Goal: Information Seeking & Learning: Compare options

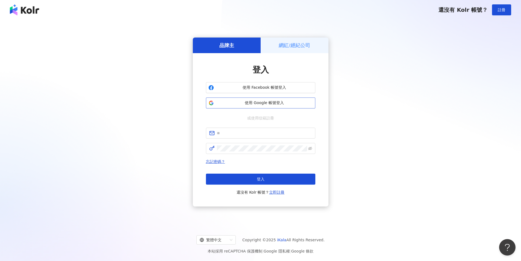
click at [245, 101] on span "使用 Google 帳號登入" at bounding box center [264, 102] width 97 height 5
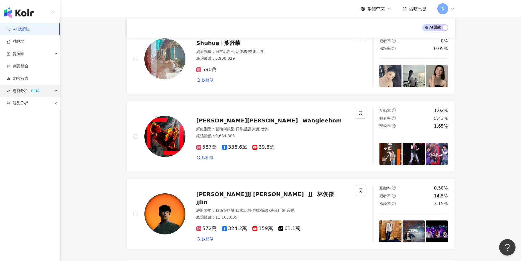
scroll to position [821, 0]
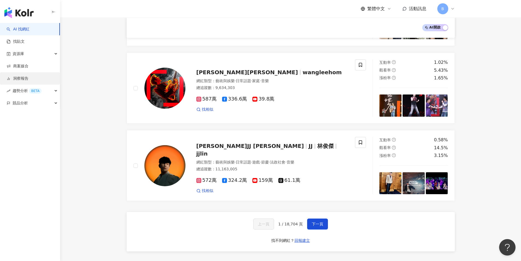
click at [28, 78] on link "洞察報告" at bounding box center [18, 78] width 22 height 5
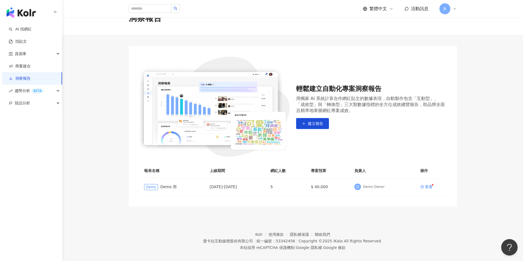
scroll to position [25, 0]
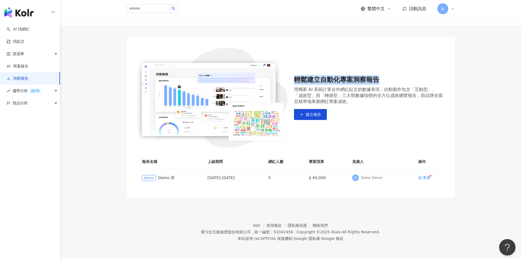
drag, startPoint x: 352, startPoint y: 80, endPoint x: 388, endPoint y: 80, distance: 35.8
click at [388, 80] on div "輕鬆建立自動化專案洞察報告 用獨家 AI 系統計算合作網紅貼文的數據表現，自動製作包含「互動型」、「成效型」與「轉換型」三大類數據指標的全方位成效總覽報告，助…" at bounding box center [291, 98] width 306 height 100
click at [388, 80] on div "輕鬆建立自動化專案洞察報告" at bounding box center [369, 79] width 150 height 9
drag, startPoint x: 292, startPoint y: 87, endPoint x: 344, endPoint y: 88, distance: 52.3
click at [344, 88] on div "輕鬆建立自動化專案洞察報告 用獨家 AI 系統計算合作網紅貼文的數據表現，自動製作包含「互動型」、「成效型」與「轉換型」三大類數據指標的全方位成效總覽報告，助…" at bounding box center [291, 98] width 306 height 100
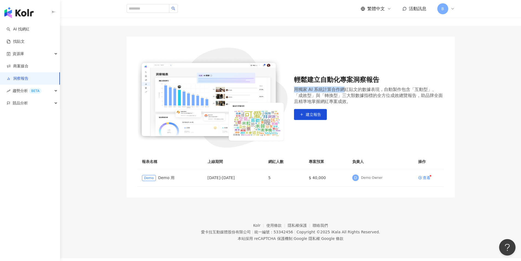
click at [344, 88] on div "用獨家 AI 系統計算合作網紅貼文的數據表現，自動製作包含「互動型」、「成效型」與「轉換型」三大類數據指標的全方位成效總覽報告，助品牌全面且精準地掌握網紅專案…" at bounding box center [369, 95] width 150 height 18
drag, startPoint x: 341, startPoint y: 91, endPoint x: 396, endPoint y: 90, distance: 55.0
click at [396, 91] on div "用獨家 AI 系統計算合作網紅貼文的數據表現，自動製作包含「互動型」、「成效型」與「轉換型」三大類數據指標的全方位成效總覽報告，助品牌全面且精準地掌握網紅專案…" at bounding box center [369, 95] width 150 height 18
click at [396, 90] on div "用獨家 AI 系統計算合作網紅貼文的數據表現，自動製作包含「互動型」、「成效型」與「轉換型」三大類數據指標的全方位成效總覽報告，助品牌全面且精準地掌握網紅專案…" at bounding box center [369, 95] width 150 height 18
drag, startPoint x: 399, startPoint y: 90, endPoint x: 421, endPoint y: 90, distance: 22.2
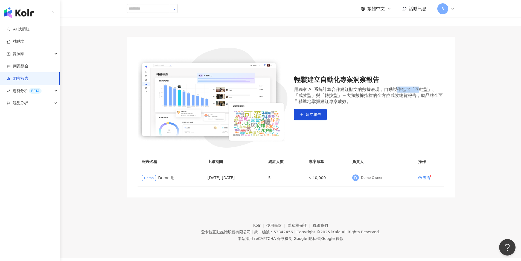
click at [421, 90] on div "用獨家 AI 系統計算合作網紅貼文的數據表現，自動製作包含「互動型」、「成效型」與「轉換型」三大類數據指標的全方位成效總覽報告，助品牌全面且精準地掌握網紅專案…" at bounding box center [369, 95] width 150 height 18
drag, startPoint x: 409, startPoint y: 89, endPoint x: 425, endPoint y: 89, distance: 15.6
click at [425, 89] on div "用獨家 AI 系統計算合作網紅貼文的數據表現，自動製作包含「互動型」、「成效型」與「轉換型」三大類數據指標的全方位成效總覽報告，助品牌全面且精準地掌握網紅專案…" at bounding box center [369, 95] width 150 height 18
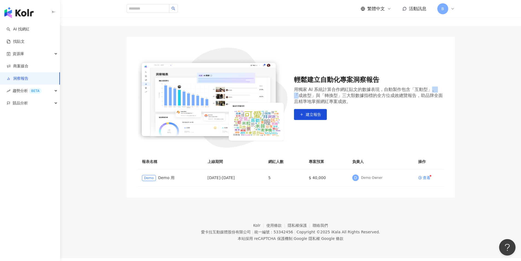
click at [439, 90] on div "用獨家 AI 系統計算合作網紅貼文的數據表現，自動製作包含「互動型」、「成效型」與「轉換型」三大類數據指標的全方位成效總覽報告，助品牌全面且精準地掌握網紅專案…" at bounding box center [369, 95] width 150 height 18
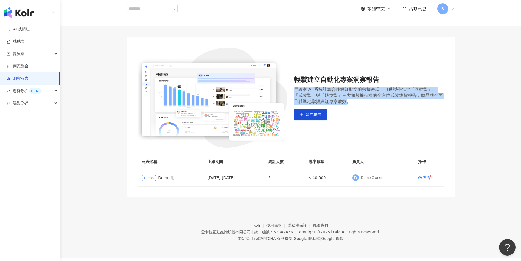
click at [350, 101] on div "輕鬆建立自動化專案洞察報告 用獨家 AI 系統計算合作網紅貼文的數據表現，自動製作包含「互動型」、「成效型」與「轉換型」三大類數據指標的全方位成效總覽報告，助…" at bounding box center [291, 98] width 306 height 100
click at [351, 101] on div "用獨家 AI 系統計算合作網紅貼文的數據表現，自動製作包含「互動型」、「成效型」與「轉換型」三大類數據指標的全方位成效總覽報告，助品牌全面且精準地掌握網紅專案…" at bounding box center [369, 95] width 150 height 18
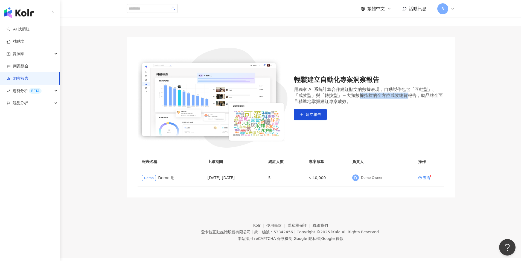
drag, startPoint x: 353, startPoint y: 97, endPoint x: 415, endPoint y: 95, distance: 62.4
click at [415, 95] on div "用獨家 AI 系統計算合作網紅貼文的數據表現，自動製作包含「互動型」、「成效型」與「轉換型」三大類數據指標的全方位成效總覽報告，助品牌全面且精準地掌握網紅專案…" at bounding box center [369, 95] width 150 height 18
drag, startPoint x: 415, startPoint y: 95, endPoint x: 405, endPoint y: 97, distance: 10.6
click at [416, 95] on div "用獨家 AI 系統計算合作網紅貼文的數據表現，自動製作包含「互動型」、「成效型」與「轉換型」三大類數據指標的全方位成效總覽報告，助品牌全面且精準地掌握網紅專案…" at bounding box center [369, 95] width 150 height 18
drag, startPoint x: 309, startPoint y: 101, endPoint x: 338, endPoint y: 101, distance: 29.3
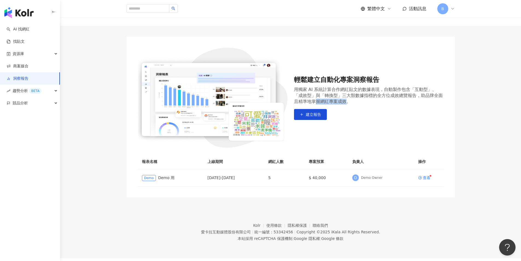
click at [338, 101] on div "用獨家 AI 系統計算合作網紅貼文的數據表現，自動製作包含「互動型」、「成效型」與「轉換型」三大類數據指標的全方位成效總覽報告，助品牌全面且精準地掌握網紅專案…" at bounding box center [369, 95] width 150 height 18
click at [353, 119] on div "輕鬆建立自動化專案洞察報告 用獨家 AI 系統計算合作網紅貼文的數據表現，自動製作包含「互動型」、「成效型」與「轉換型」三大類數據指標的全方位成效總覽報告，助…" at bounding box center [369, 97] width 150 height 45
click at [311, 115] on span "建立報告" at bounding box center [313, 114] width 15 height 4
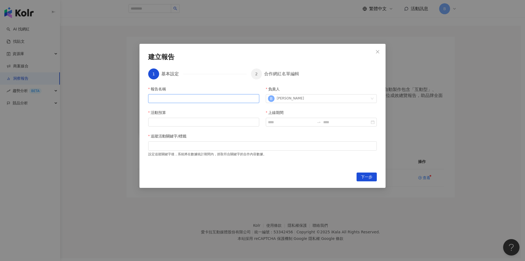
click at [173, 102] on input "報告名稱" at bounding box center [203, 98] width 111 height 9
click at [161, 96] on input "報告名稱" at bounding box center [203, 98] width 111 height 9
type input "******"
click at [378, 50] on icon "close" at bounding box center [378, 52] width 4 height 4
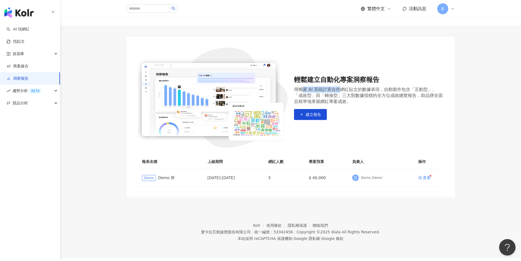
drag, startPoint x: 313, startPoint y: 91, endPoint x: 339, endPoint y: 90, distance: 26.0
click at [339, 90] on div "用獨家 AI 系統計算合作網紅貼文的數據表現，自動製作包含「互動型」、「成效型」與「轉換型」三大類數據指標的全方位成效總覽報告，助品牌全面且精準地掌握網紅專案…" at bounding box center [369, 95] width 150 height 18
click at [337, 100] on div "用獨家 AI 系統計算合作網紅貼文的數據表現，自動製作包含「互動型」、「成效型」與「轉換型」三大類數據指標的全方位成效總覽報告，助品牌全面且精準地掌握網紅專案…" at bounding box center [369, 95] width 150 height 18
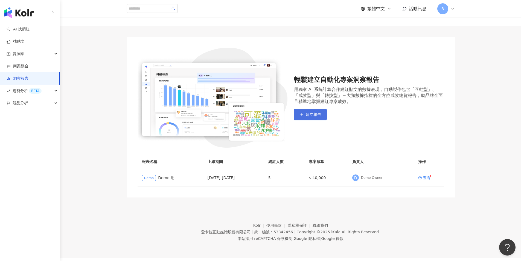
click at [319, 117] on span "建立報告" at bounding box center [313, 114] width 15 height 4
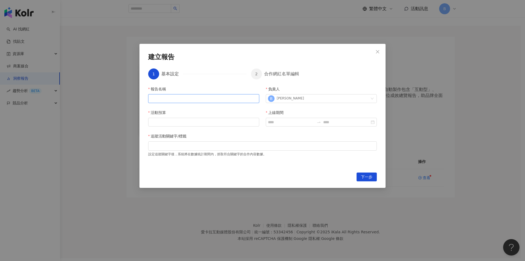
click at [173, 95] on input "報告名稱" at bounding box center [203, 98] width 111 height 9
type input "********"
click at [172, 122] on input "活動預算" at bounding box center [204, 122] width 111 height 8
click at [246, 122] on input "活動預算" at bounding box center [204, 122] width 111 height 8
click at [260, 121] on div "報告名稱 ******** 負責人 B [PERSON_NAME] 活動預算 上線期間 追蹤活動關鍵字/標籤 設定追蹤關鍵字後，系統將在數據統計期間內，抓取符…" at bounding box center [262, 126] width 229 height 80
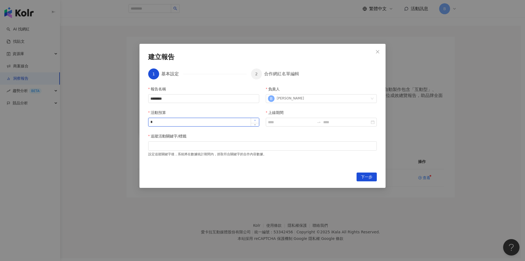
click at [257, 121] on span "Increase Value" at bounding box center [255, 120] width 8 height 5
type input "*"
click at [257, 121] on span "Increase Value" at bounding box center [255, 120] width 8 height 5
click at [199, 121] on input "*" at bounding box center [204, 122] width 111 height 8
drag, startPoint x: 192, startPoint y: 121, endPoint x: 146, endPoint y: 121, distance: 46.2
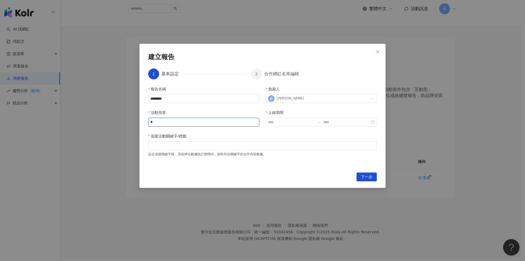
click at [146, 121] on div "建立報告 1 基本設定 2 合作網紅名單編輯 報告名稱 ******** 負責人 B [PERSON_NAME] 活動預算 * 上線期間 追蹤活動關鍵字/標籤…" at bounding box center [263, 116] width 246 height 144
type input "*"
type input "******"
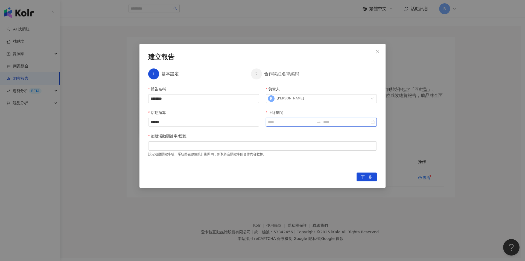
click at [272, 121] on input "上線期間" at bounding box center [291, 122] width 47 height 6
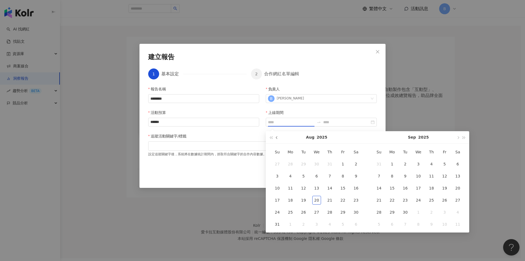
click at [277, 138] on span "button" at bounding box center [277, 137] width 3 height 3
type input "**********"
click at [306, 164] on div "1" at bounding box center [303, 163] width 9 height 9
type input "**********"
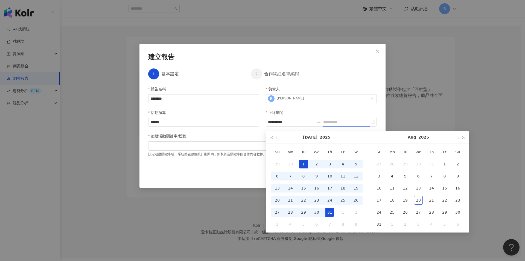
click at [331, 211] on div "31" at bounding box center [330, 212] width 9 height 9
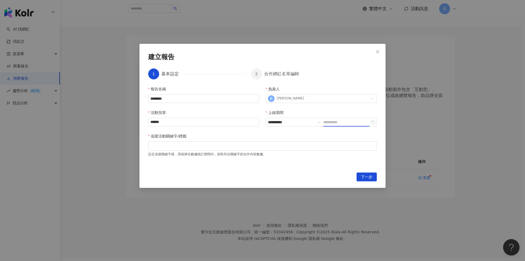
type input "**********"
click at [181, 148] on div at bounding box center [262, 146] width 227 height 4
drag, startPoint x: 150, startPoint y: 154, endPoint x: 182, endPoint y: 154, distance: 32.3
click at [182, 154] on div "設定追蹤關鍵字後，系統將在數據統計期間內，抓取符合關鍵字的合作內容數據。" at bounding box center [262, 153] width 229 height 6
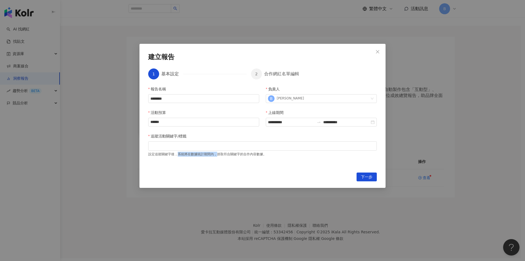
drag, startPoint x: 199, startPoint y: 154, endPoint x: 217, endPoint y: 156, distance: 17.6
click at [216, 156] on div "設定追蹤關鍵字後，系統將在數據統計期間內，抓取符合關鍵字的合作內容數據。" at bounding box center [262, 153] width 229 height 6
click at [217, 156] on div "設定追蹤關鍵字後，系統將在數據統計期間內，抓取符合關鍵字的合作內容數據。" at bounding box center [262, 153] width 229 height 6
click at [259, 156] on div "設定追蹤關鍵字後，系統將在數據統計期間內，抓取符合關鍵字的合作內容數據。" at bounding box center [262, 153] width 229 height 6
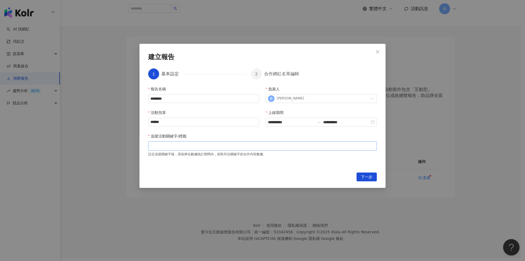
click at [235, 146] on div at bounding box center [262, 146] width 227 height 4
type input "*"
click at [285, 124] on input "**********" at bounding box center [291, 122] width 47 height 6
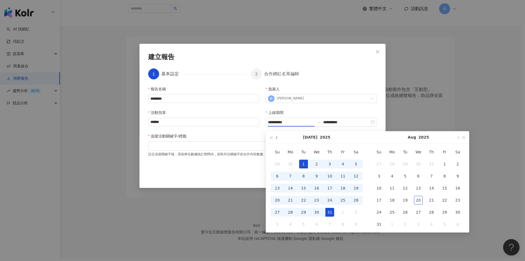
click at [278, 138] on span "button" at bounding box center [277, 137] width 3 height 3
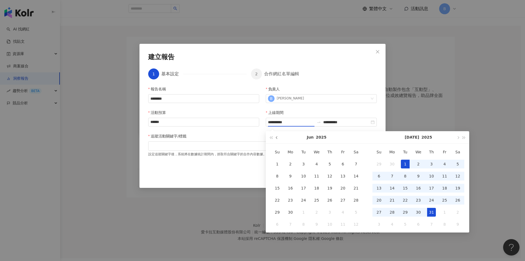
click at [278, 138] on span "button" at bounding box center [277, 137] width 3 height 3
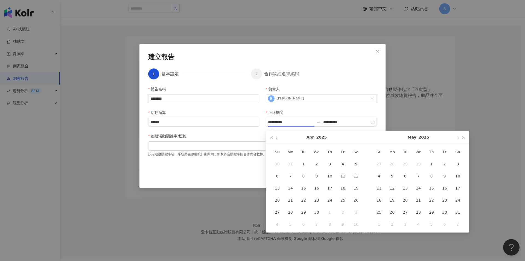
click at [278, 138] on span "button" at bounding box center [277, 137] width 3 height 3
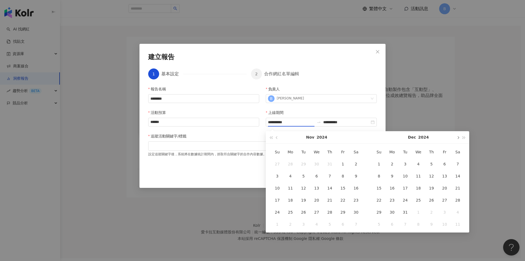
click at [460, 139] on button "button" at bounding box center [458, 137] width 6 height 12
type input "**********"
click at [448, 201] on div "21" at bounding box center [444, 200] width 9 height 9
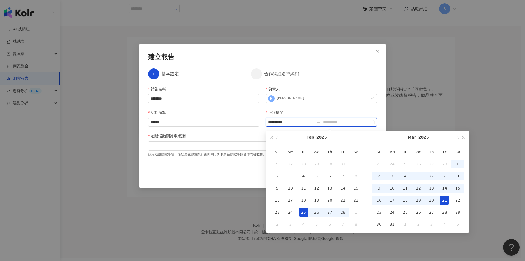
type input "**********"
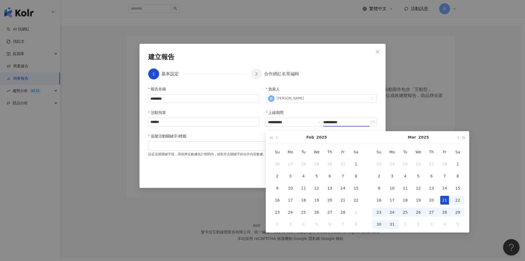
type input "**********"
click at [215, 164] on div "**********" at bounding box center [262, 126] width 229 height 80
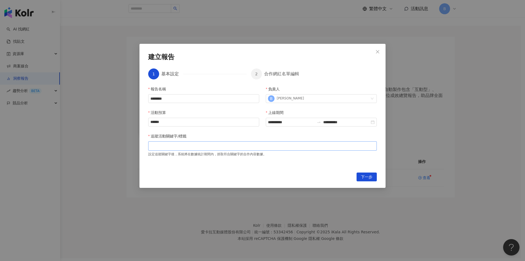
click at [182, 144] on div at bounding box center [262, 146] width 227 height 4
type input "*"
type input "******"
click at [367, 176] on span "下一步" at bounding box center [366, 177] width 11 height 9
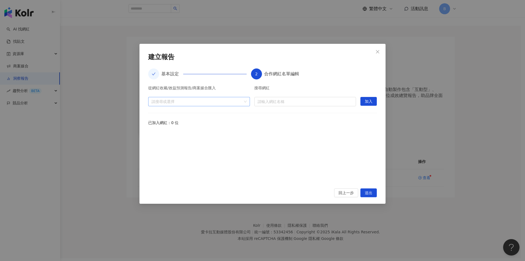
click at [243, 101] on div "請搜尋或選擇" at bounding box center [199, 101] width 102 height 9
click at [171, 116] on span "收藏" at bounding box center [203, 113] width 91 height 9
click at [195, 114] on span "收藏" at bounding box center [203, 113] width 91 height 9
click at [172, 123] on span "活動" at bounding box center [203, 123] width 91 height 9
click at [176, 121] on span "活動" at bounding box center [203, 123] width 91 height 9
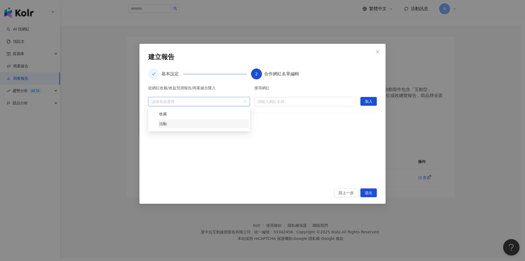
click at [174, 121] on span "活動" at bounding box center [203, 123] width 91 height 9
click at [296, 127] on div "從網紅收藏/效益預測報告/商案媒合匯入 請搜尋或選擇 搜尋網紅 請輸入網紅名稱 加入 已加入網紅：0 位" at bounding box center [262, 134] width 229 height 96
click at [283, 101] on input "search" at bounding box center [305, 101] width 95 height 9
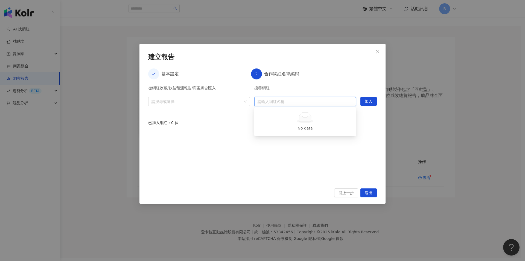
type input "*"
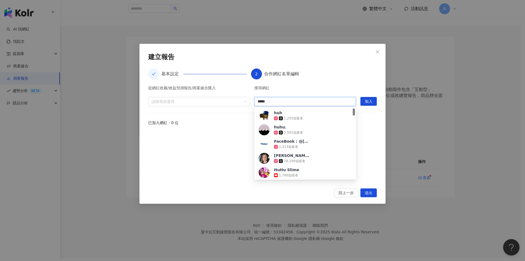
type input "******"
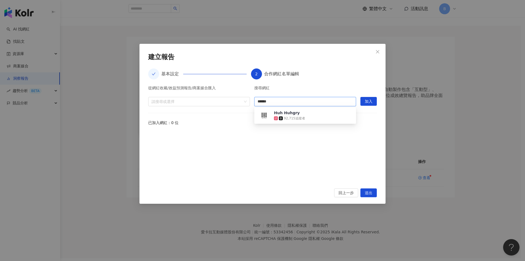
click at [309, 117] on div "92,715 追蹤者" at bounding box center [292, 117] width 36 height 5
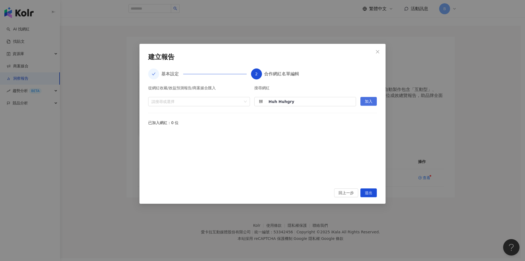
click at [368, 104] on span "加入" at bounding box center [369, 101] width 8 height 9
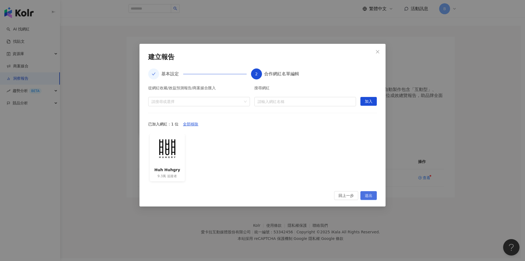
click at [365, 198] on button "送出" at bounding box center [369, 195] width 16 height 9
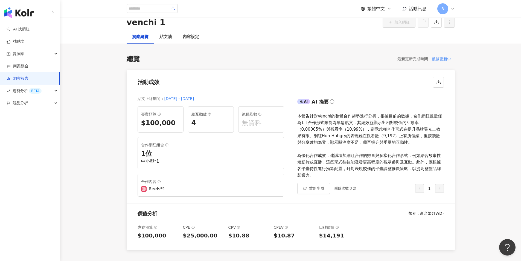
scroll to position [27, 0]
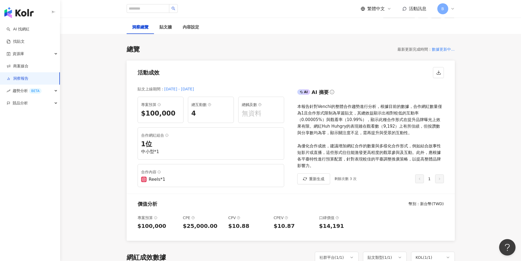
click at [152, 152] on div "中小型*1" at bounding box center [211, 152] width 140 height 6
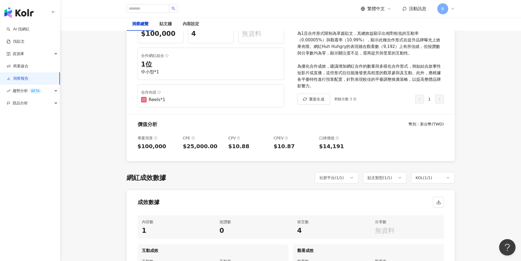
scroll to position [164, 0]
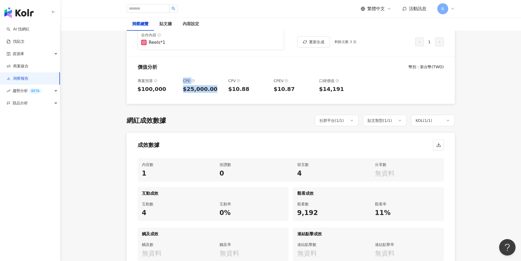
drag, startPoint x: 178, startPoint y: 92, endPoint x: 215, endPoint y: 92, distance: 36.4
click at [215, 92] on div "專案預算 $100,000 CPE $25,000.00 CPV $10.88 CPEV $10.87 口碑價值 $14,191" at bounding box center [291, 88] width 328 height 31
click at [214, 92] on div "$25,000.00" at bounding box center [203, 89] width 41 height 8
drag, startPoint x: 239, startPoint y: 92, endPoint x: 255, endPoint y: 92, distance: 16.1
click at [255, 92] on div "專案預算 $100,000 CPE $25,000.00 CPV $10.88 CPEV $10.87 口碑價值 $14,191" at bounding box center [291, 88] width 328 height 31
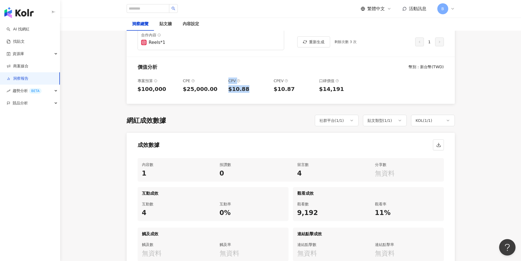
click at [255, 92] on div "$10.88" at bounding box center [248, 89] width 41 height 8
click at [290, 92] on div "$10.87" at bounding box center [294, 89] width 41 height 8
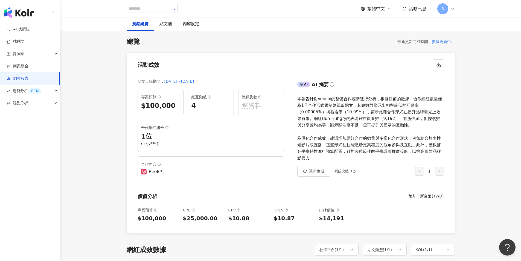
scroll to position [0, 0]
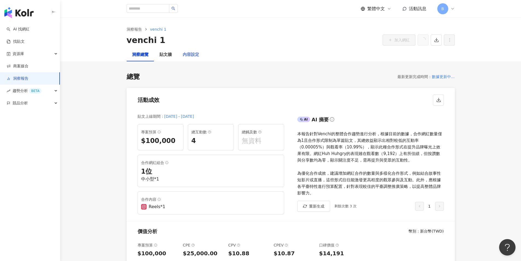
click at [199, 60] on div "內容設定" at bounding box center [190, 54] width 27 height 13
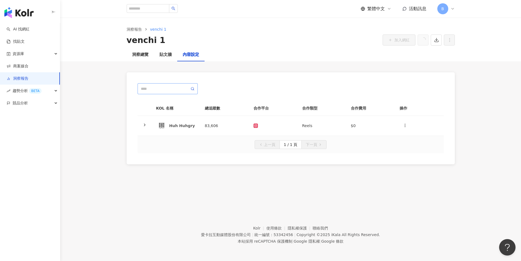
click at [168, 92] on span at bounding box center [168, 88] width 60 height 11
click at [170, 89] on input "text" at bounding box center [165, 89] width 49 height 6
click at [145, 53] on div "洞察總覽" at bounding box center [140, 54] width 16 height 7
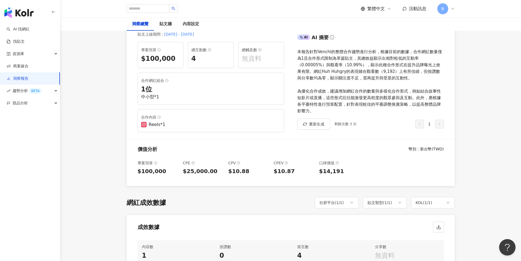
click at [159, 90] on div "1 位" at bounding box center [211, 89] width 140 height 9
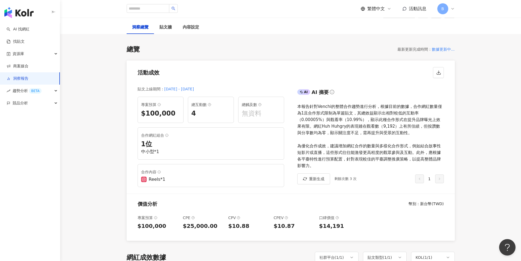
click at [179, 87] on div "[DATE] - [DATE]" at bounding box center [179, 89] width 30 height 7
drag, startPoint x: 194, startPoint y: 90, endPoint x: 212, endPoint y: 90, distance: 17.2
click at [211, 90] on div "貼文上線期間 ： [DATE] - [DATE]" at bounding box center [211, 89] width 147 height 7
click at [212, 90] on div "貼文上線期間 ： [DATE] - [DATE]" at bounding box center [211, 89] width 147 height 7
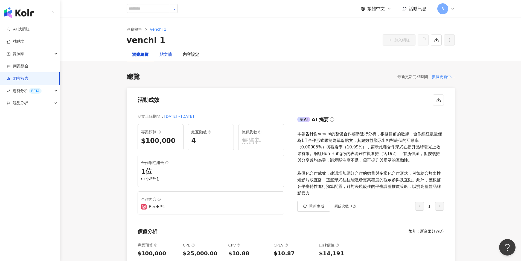
click at [166, 59] on div "貼文牆" at bounding box center [165, 54] width 23 height 13
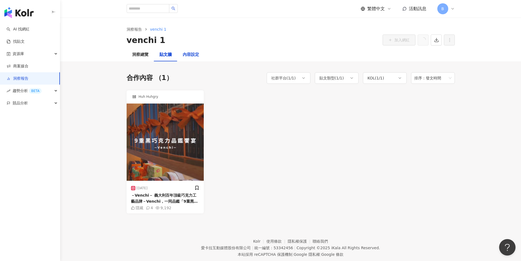
click at [190, 56] on div "內容設定" at bounding box center [191, 54] width 16 height 7
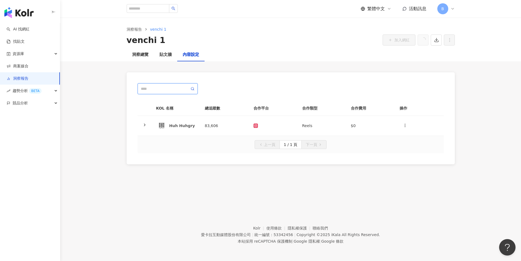
click at [174, 87] on input "text" at bounding box center [165, 89] width 49 height 6
type input "****"
click at [190, 88] on span "****" at bounding box center [168, 88] width 60 height 11
click at [192, 88] on icon at bounding box center [193, 89] width 4 height 4
click at [177, 89] on input "****" at bounding box center [165, 89] width 49 height 6
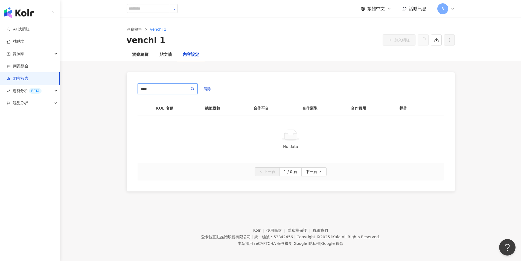
click at [180, 88] on input "****" at bounding box center [165, 89] width 49 height 6
click at [206, 88] on span "清除" at bounding box center [208, 88] width 8 height 4
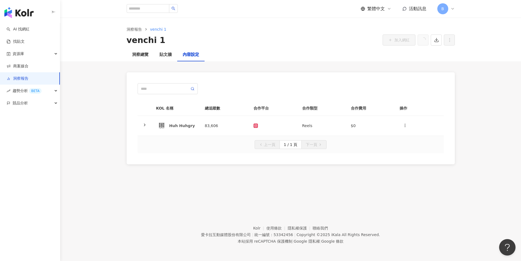
click at [237, 87] on div at bounding box center [291, 88] width 306 height 11
click at [166, 57] on div "貼文牆" at bounding box center [165, 54] width 12 height 7
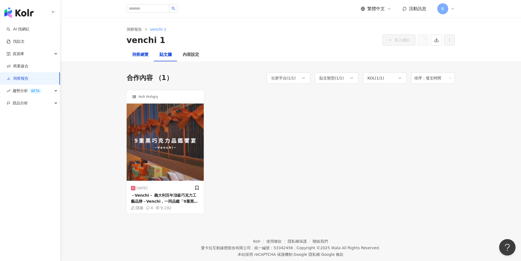
click at [143, 56] on div "洞察總覽" at bounding box center [140, 54] width 16 height 7
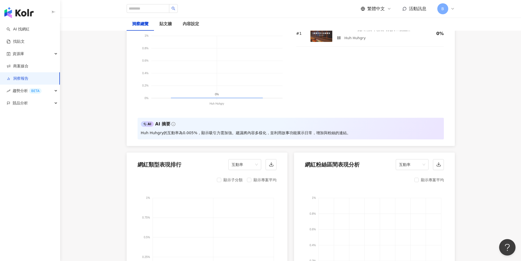
scroll to position [520, 0]
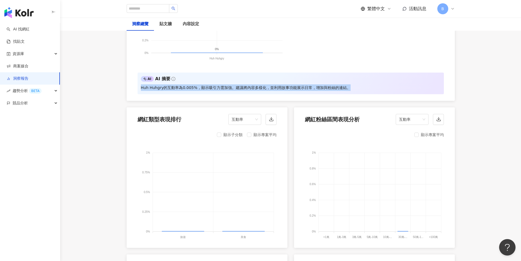
drag, startPoint x: 147, startPoint y: 90, endPoint x: 364, endPoint y: 91, distance: 217.2
click at [364, 91] on div "AI AI 摘要 Huh Huhgry的互動率為0.005%，顯示吸引力需加強。建議將內容多樣化，並利用故事功能展示日常，增加與粉絲的連結。" at bounding box center [291, 82] width 306 height 21
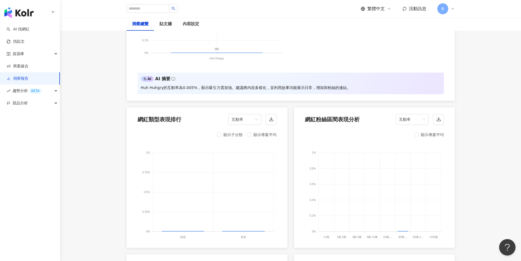
click at [291, 110] on div "網紅成效排行 互動率 顯示專案平均 1% 1% 0.8% 0.8% 0.6% 0.6% 0.4% 0.4% 0.2% 0.2% 0% 0% 0% Huh Hu…" at bounding box center [291, 130] width 328 height 371
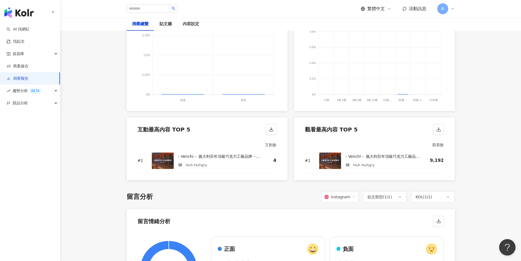
scroll to position [739, 0]
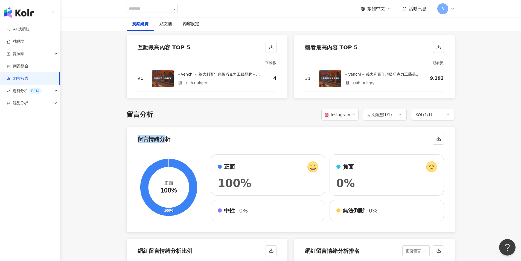
drag, startPoint x: 139, startPoint y: 136, endPoint x: 176, endPoint y: 136, distance: 37.5
click at [176, 136] on div "留言情緒分析" at bounding box center [291, 137] width 328 height 21
drag, startPoint x: 124, startPoint y: 120, endPoint x: 159, endPoint y: 118, distance: 34.8
click at [159, 118] on div "總覽 最新更新完成時間 ： 數據更新中... 活動成效 貼文上線期間 ： [DATE] - [DATE] 專案預算 $100,000 總互動數 4 總觸及數 …" at bounding box center [291, 81] width 350 height 1516
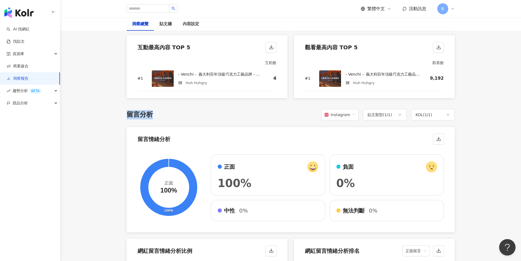
click at [159, 118] on div "留言分析 Instagram 貼文類型 ( 1 / 1 ) KOL ( 1 / 1 )" at bounding box center [291, 114] width 328 height 11
drag, startPoint x: 135, startPoint y: 140, endPoint x: 172, endPoint y: 140, distance: 36.9
click at [172, 140] on div "留言情緒分析" at bounding box center [291, 137] width 328 height 21
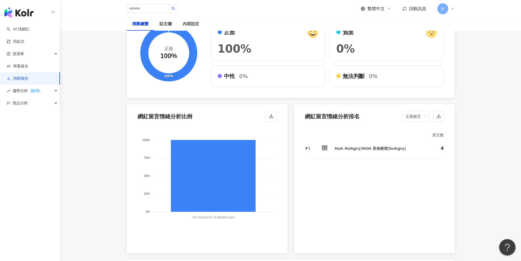
scroll to position [903, 0]
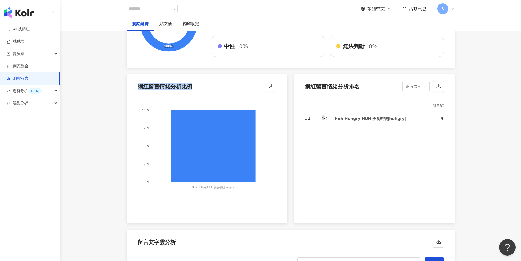
drag, startPoint x: 144, startPoint y: 89, endPoint x: 211, endPoint y: 85, distance: 67.7
click at [211, 85] on div "網紅留言情緒分析比例" at bounding box center [207, 84] width 161 height 21
drag, startPoint x: 320, startPoint y: 85, endPoint x: 365, endPoint y: 85, distance: 45.4
click at [365, 85] on div "網紅留言情緒分析排名 正面留言" at bounding box center [374, 84] width 161 height 21
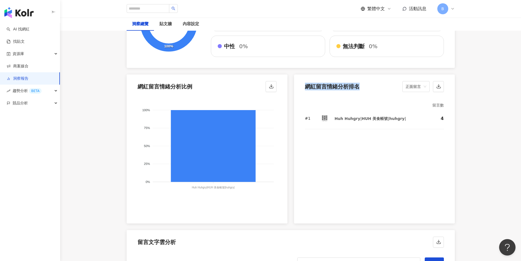
click at [365, 85] on div "網紅留言情緒分析排名 正面留言" at bounding box center [374, 84] width 161 height 21
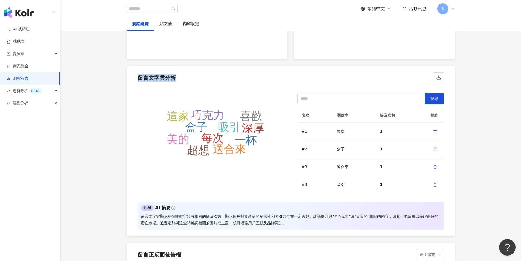
drag, startPoint x: 161, startPoint y: 77, endPoint x: 178, endPoint y: 77, distance: 16.4
click at [178, 77] on div "留言文字雲分析" at bounding box center [291, 76] width 328 height 21
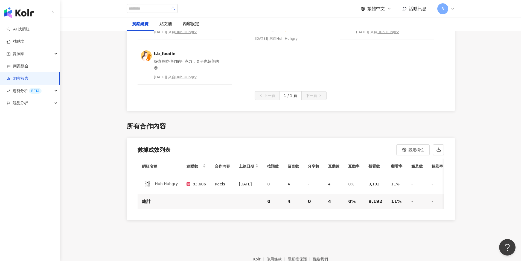
scroll to position [1382, 0]
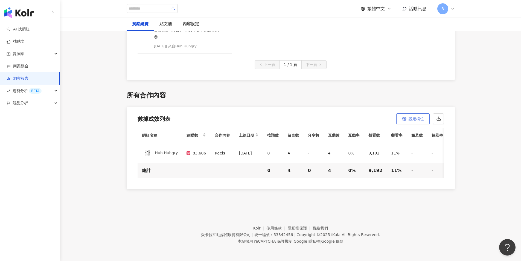
click at [415, 117] on button "設定欄位" at bounding box center [412, 118] width 33 height 11
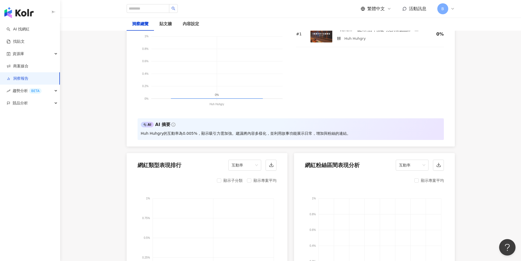
scroll to position [397, 0]
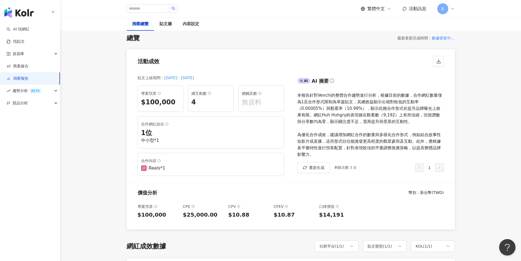
scroll to position [0, 0]
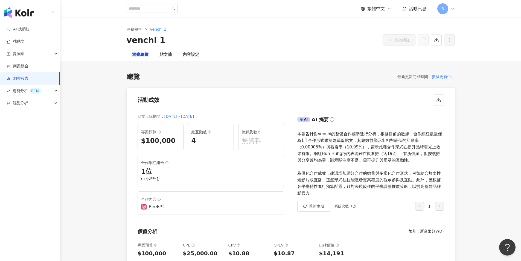
click at [163, 30] on span "venchi 1" at bounding box center [158, 29] width 16 height 4
click at [155, 30] on span "venchi 1" at bounding box center [158, 29] width 16 height 4
click at [141, 45] on div "venchi 1" at bounding box center [146, 39] width 39 height 11
click at [190, 55] on div "內容設定" at bounding box center [191, 54] width 16 height 7
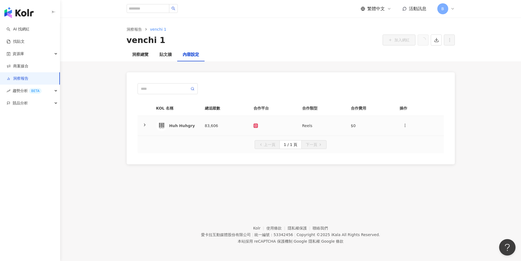
click at [207, 123] on td "83,606" at bounding box center [225, 126] width 49 height 20
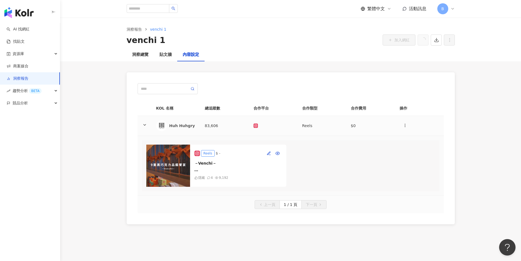
click at [144, 123] on icon at bounding box center [145, 125] width 4 height 4
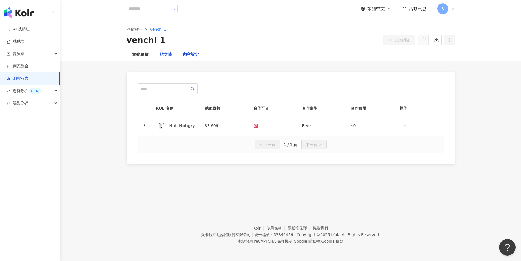
click at [166, 55] on div "貼文牆" at bounding box center [165, 54] width 12 height 7
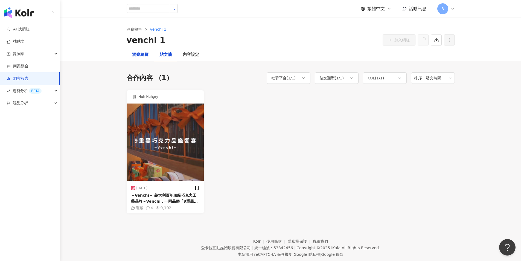
click at [143, 54] on div "洞察總覽" at bounding box center [140, 54] width 16 height 7
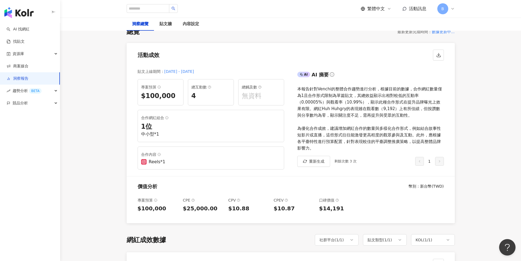
scroll to position [82, 0]
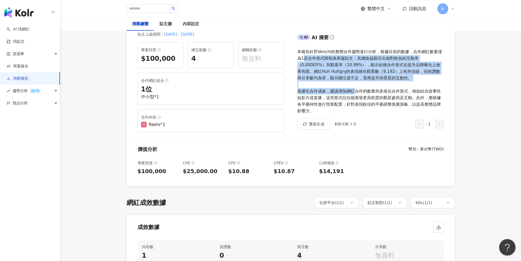
drag, startPoint x: 310, startPoint y: 63, endPoint x: 357, endPoint y: 92, distance: 55.4
click at [357, 92] on div "本報告針對Venchi的整體合作趨勢進行分析，根據目前的數據，合作網紅數量僅為1且合作形式限制為單篇貼文，其總效益顯示出相對較低的互動率（0.00005%）與…" at bounding box center [370, 81] width 147 height 66
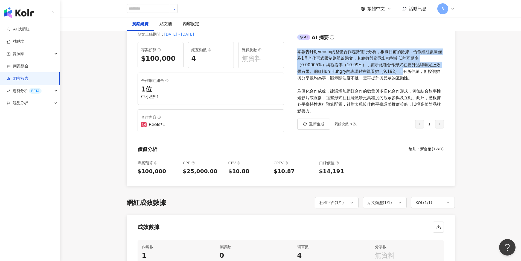
drag, startPoint x: 299, startPoint y: 50, endPoint x: 367, endPoint y: 69, distance: 71.0
click at [367, 69] on div "本報告針對Venchi的整體合作趨勢進行分析，根據目前的數據，合作網紅數量僅為1且合作形式限制為單篇貼文，其總效益顯示出相對較低的互動率（0.00005%）與…" at bounding box center [370, 81] width 147 height 66
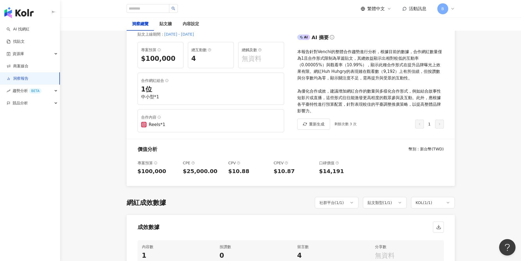
click at [166, 127] on div "Reels*1" at bounding box center [211, 124] width 140 height 6
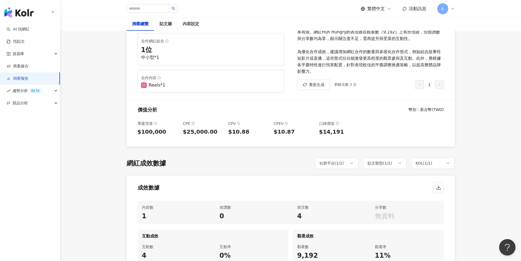
scroll to position [164, 0]
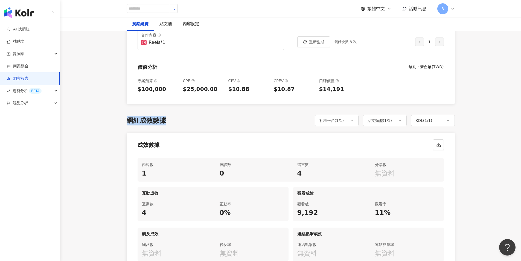
drag, startPoint x: 152, startPoint y: 123, endPoint x: 213, endPoint y: 123, distance: 61.0
click at [213, 123] on div "網紅成效數據 社群平台 ( 1 / 1 ) 貼文類型 ( 1 / 1 ) KOL ( 1 / 1 )" at bounding box center [291, 120] width 328 height 11
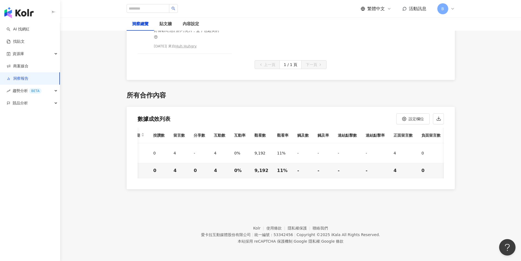
scroll to position [0, 0]
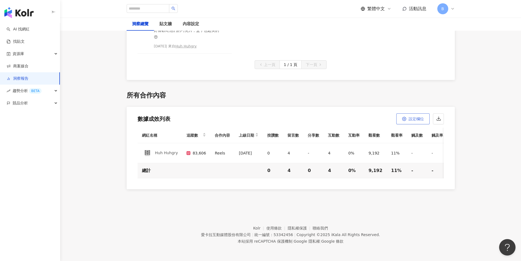
click at [405, 117] on icon "button" at bounding box center [404, 119] width 4 height 4
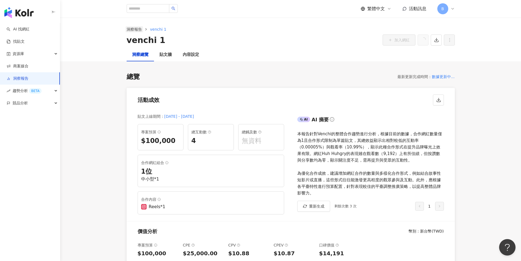
click at [133, 29] on link "洞察報告" at bounding box center [135, 29] width 18 height 6
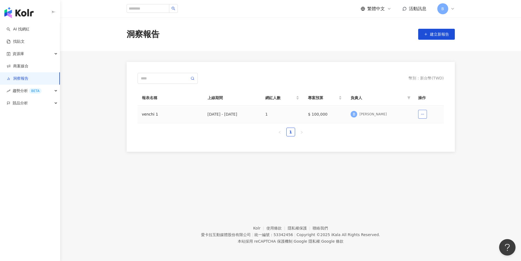
click at [424, 113] on icon "button" at bounding box center [423, 114] width 4 height 4
click at [349, 143] on div "幣別 ： 新台幣 ( TWD ) 報表名稱 上線期間 網紅人數 專案預算 負責人 操作 venchi 1 [DATE] - [DATE] 1 $ 100,00…" at bounding box center [291, 107] width 328 height 90
click at [146, 118] on td "venchi 1" at bounding box center [171, 114] width 66 height 18
click at [149, 116] on div "venchi 1" at bounding box center [170, 114] width 57 height 6
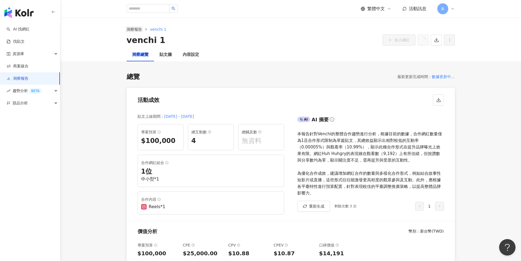
click at [134, 31] on link "洞察報告" at bounding box center [135, 29] width 18 height 6
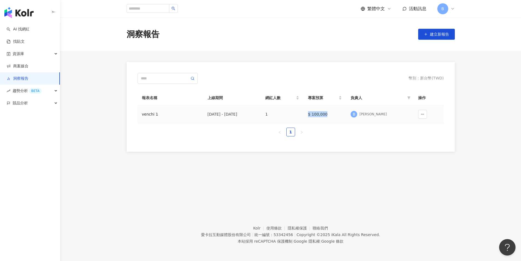
drag, startPoint x: 323, startPoint y: 114, endPoint x: 353, endPoint y: 114, distance: 30.4
click at [346, 114] on td "$ 100,000" at bounding box center [325, 114] width 43 height 18
drag, startPoint x: 371, startPoint y: 113, endPoint x: 404, endPoint y: 114, distance: 32.9
click at [404, 114] on div "B [PERSON_NAME]" at bounding box center [380, 114] width 59 height 8
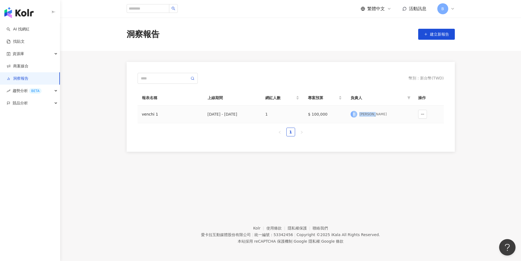
click at [404, 114] on div "B [PERSON_NAME]" at bounding box center [380, 114] width 59 height 8
click at [156, 79] on input "text" at bounding box center [165, 78] width 49 height 6
click at [284, 60] on main "洞察報告 建立新報告 幣別 ： 新台幣 ( TWD ) 報表名稱 上線期間 網紅人數 專案預算 負責人 操作 venchi 1 [DATE] - [DATE]…" at bounding box center [290, 85] width 461 height 134
click at [442, 33] on span "建立新報告" at bounding box center [439, 34] width 19 height 4
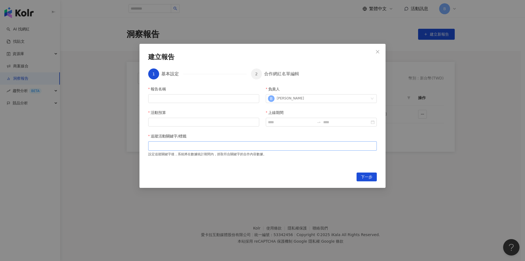
click at [224, 148] on div at bounding box center [262, 146] width 227 height 4
click at [187, 100] on input "報告名稱" at bounding box center [203, 98] width 111 height 9
click at [308, 99] on div "B [PERSON_NAME]" at bounding box center [318, 98] width 101 height 8
click at [250, 88] on div "報告名稱" at bounding box center [203, 90] width 111 height 8
click at [281, 99] on div "[PERSON_NAME]" at bounding box center [290, 98] width 27 height 5
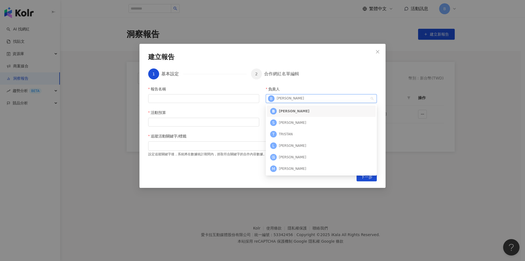
click at [286, 112] on div "[PERSON_NAME]" at bounding box center [294, 111] width 31 height 5
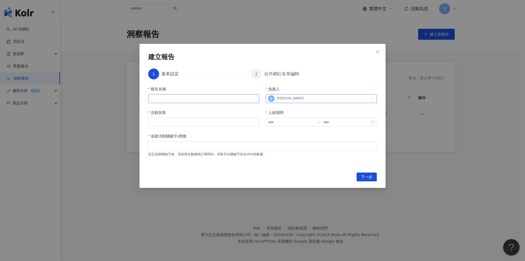
click at [206, 99] on input "報告名稱" at bounding box center [203, 98] width 111 height 9
type input "********"
click at [173, 121] on input "活動預算" at bounding box center [204, 122] width 111 height 8
type input "******"
click at [286, 122] on input "上線期間" at bounding box center [291, 122] width 47 height 6
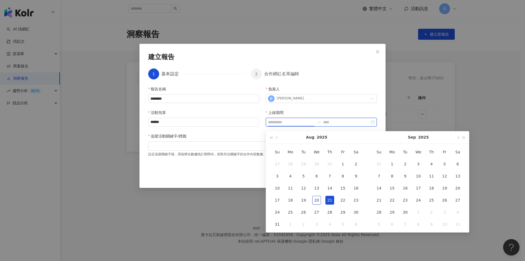
type input "**********"
click at [276, 140] on button "button" at bounding box center [277, 137] width 6 height 12
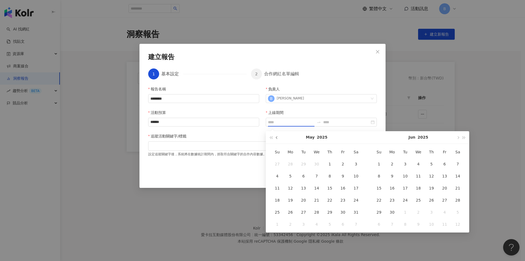
click at [276, 140] on button "button" at bounding box center [277, 137] width 6 height 12
type input "**********"
click at [345, 200] on div "21" at bounding box center [343, 200] width 9 height 9
type input "**********"
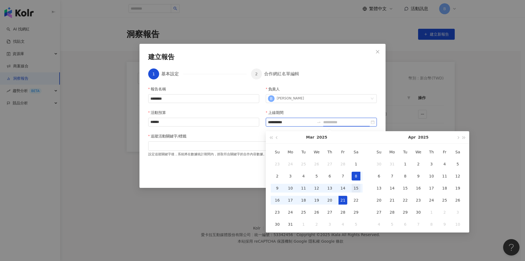
type input "**********"
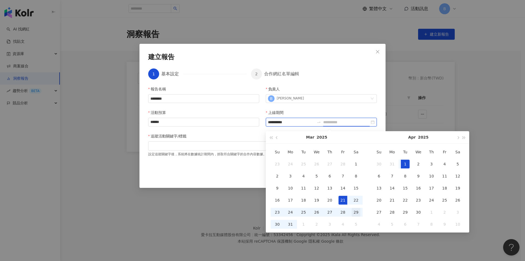
type input "**********"
click at [291, 223] on div "31" at bounding box center [290, 224] width 9 height 9
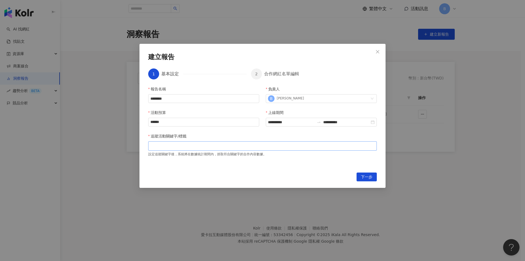
click at [182, 147] on div at bounding box center [262, 146] width 227 height 4
type input "******"
type input "*"
type input "**"
type input "*"
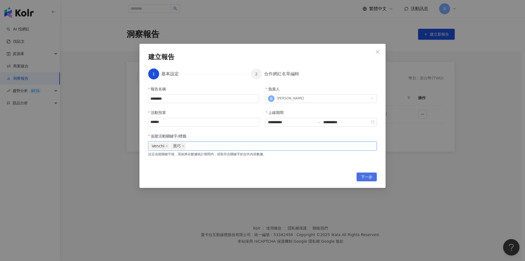
type input "*"
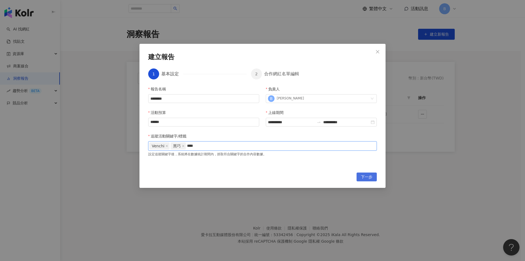
type input "***"
type input "**"
type input "*"
type input "***"
click at [361, 178] on button "下一步" at bounding box center [367, 176] width 20 height 9
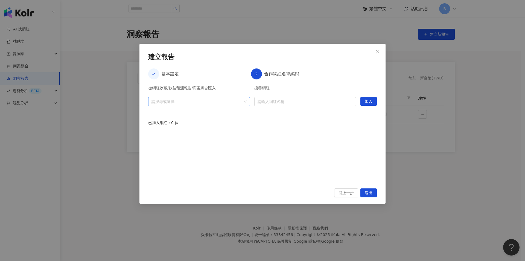
click at [182, 103] on div at bounding box center [196, 101] width 94 height 4
click at [182, 116] on span "收藏" at bounding box center [203, 113] width 91 height 9
click at [179, 122] on span "活動" at bounding box center [203, 123] width 91 height 9
drag, startPoint x: 287, startPoint y: 119, endPoint x: 289, endPoint y: 104, distance: 14.9
click at [287, 118] on div "從網紅收藏/效益預測報告/商案媒合匯入 請搜尋或選擇 搜尋網紅 請輸入網紅名稱 加入 已加入網紅：0 位" at bounding box center [262, 134] width 229 height 96
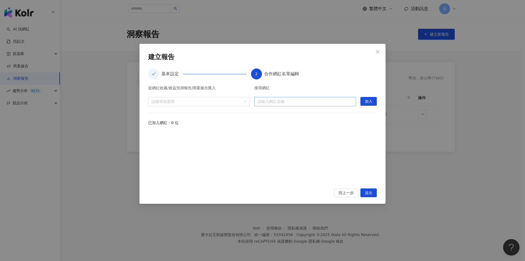
click at [288, 103] on input "search" at bounding box center [305, 101] width 95 height 9
type input "******"
click at [291, 128] on div "從網紅收藏/效益預測報告/商案媒合匯入 請搜尋或選擇 搜尋網紅 請輸入網紅名稱 加入 已加入網紅：0 位" at bounding box center [262, 134] width 229 height 96
click at [292, 121] on div "已加入網紅：0 位" at bounding box center [262, 123] width 229 height 6
click at [287, 104] on input "search" at bounding box center [305, 101] width 95 height 9
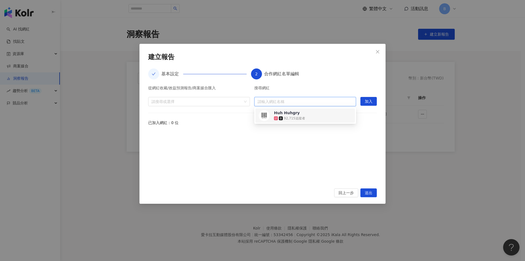
click at [288, 117] on div "92,715 追蹤者" at bounding box center [294, 118] width 21 height 5
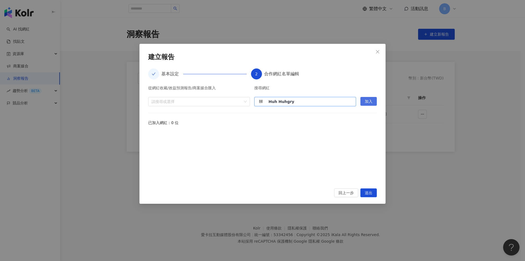
click at [364, 101] on button "加入" at bounding box center [369, 101] width 16 height 9
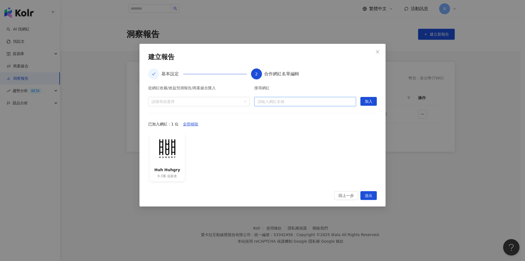
click at [313, 102] on input "search" at bounding box center [305, 101] width 95 height 9
type input "****"
click at [313, 102] on input "****" at bounding box center [305, 101] width 95 height 9
click at [313, 102] on input "search" at bounding box center [305, 101] width 95 height 9
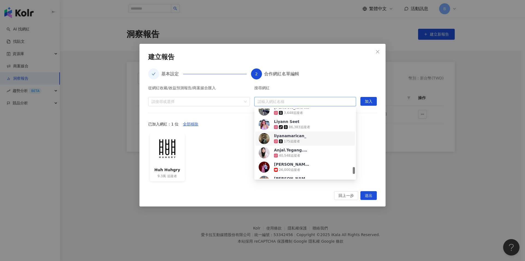
scroll to position [627, 0]
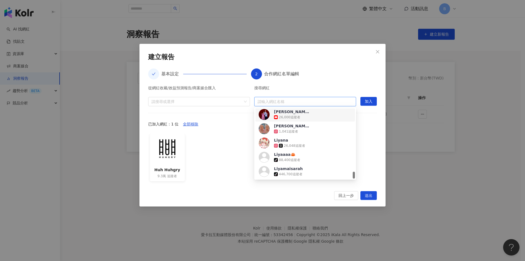
click at [280, 103] on input "search" at bounding box center [305, 101] width 95 height 9
type input "*"
type input "***"
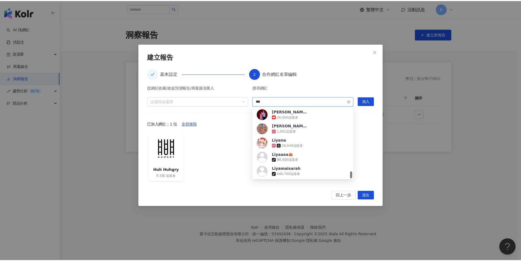
scroll to position [0, 0]
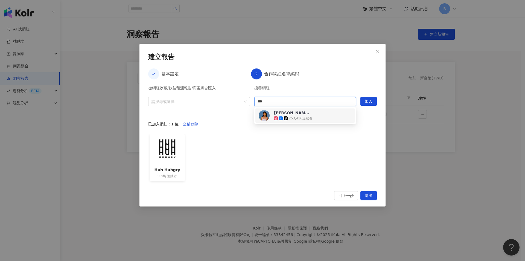
click at [280, 115] on div "253,416 追蹤者" at bounding box center [293, 117] width 38 height 5
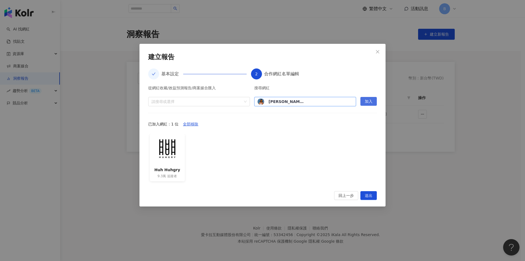
click at [366, 104] on span "加入" at bounding box center [369, 101] width 8 height 9
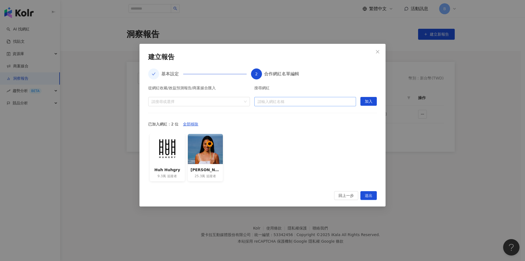
click at [296, 103] on input "search" at bounding box center [305, 101] width 95 height 9
type input "*"
type input "********"
click at [296, 103] on input "search" at bounding box center [305, 101] width 95 height 9
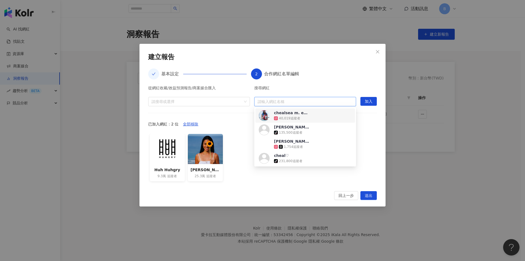
click at [288, 103] on input "search" at bounding box center [305, 101] width 95 height 9
type input "********"
click at [289, 179] on div "[PERSON_NAME] 9.3萬 追蹤者 [PERSON_NAME] 25.3萬 追蹤者" at bounding box center [262, 159] width 229 height 51
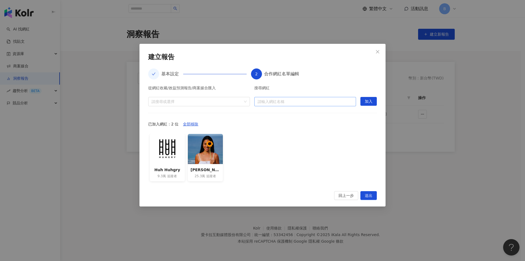
click at [270, 99] on input "search" at bounding box center [305, 101] width 95 height 9
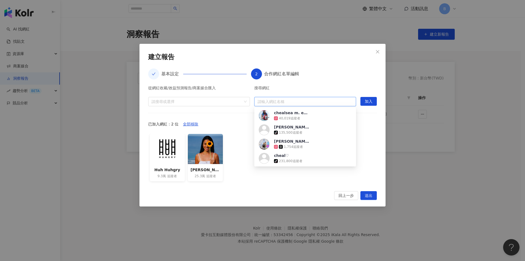
paste input "**********"
type input "**********"
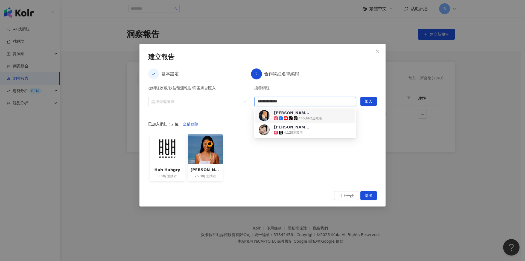
click at [309, 117] on div "445,662 追蹤者" at bounding box center [311, 118] width 24 height 5
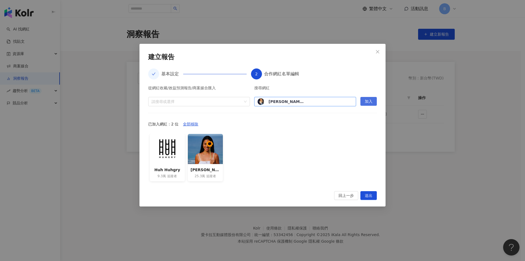
click at [367, 101] on span "加入" at bounding box center [369, 101] width 8 height 9
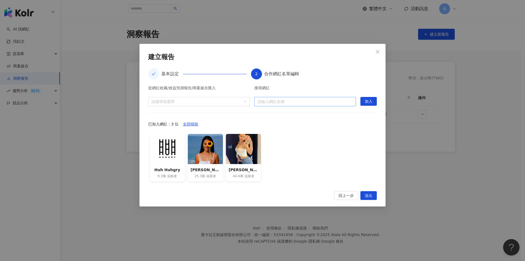
click at [268, 102] on input "search" at bounding box center [305, 101] width 95 height 9
paste input "**********"
type input "**********"
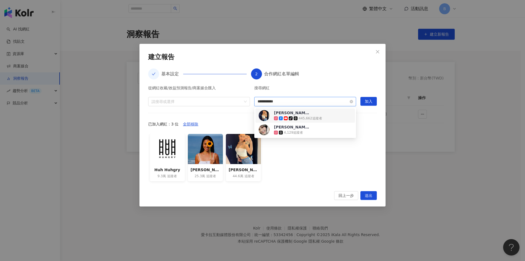
click at [301, 103] on input "**********" at bounding box center [305, 101] width 95 height 9
click at [298, 117] on div "92,963 追蹤者" at bounding box center [304, 118] width 21 height 5
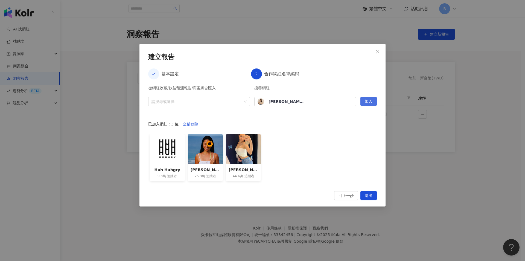
click at [361, 102] on button "加入" at bounding box center [369, 101] width 16 height 9
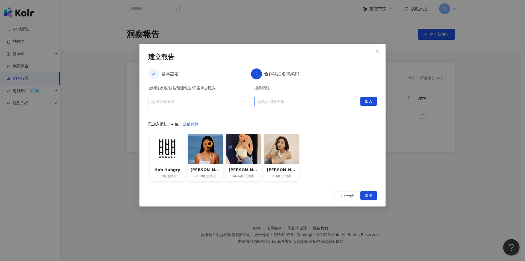
click at [279, 100] on input "search" at bounding box center [305, 101] width 95 height 9
paste input "**********"
type input "**********"
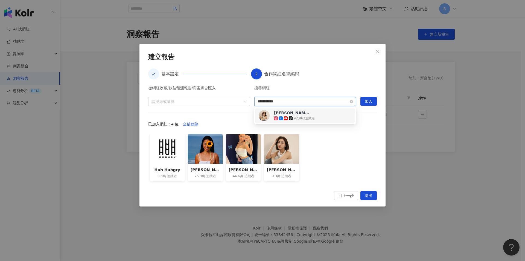
click at [288, 102] on input "**********" at bounding box center [305, 101] width 95 height 9
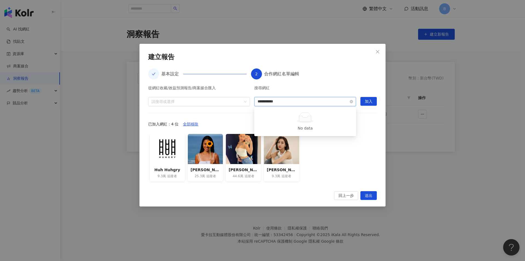
click at [296, 105] on input "**********" at bounding box center [305, 101] width 95 height 9
click at [296, 105] on input "search" at bounding box center [305, 101] width 95 height 9
click at [365, 196] on span "送出" at bounding box center [369, 195] width 8 height 9
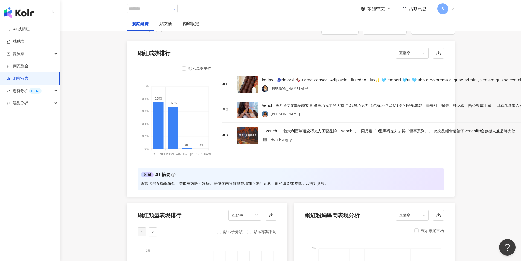
scroll to position [374, 0]
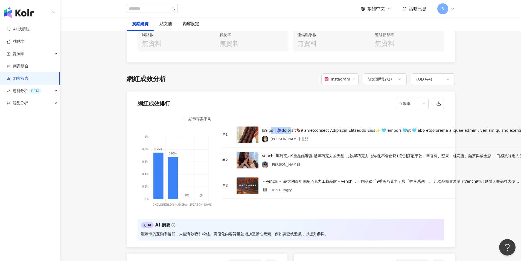
click at [308, 129] on div at bounding box center [397, 130] width 271 height 7
click at [343, 130] on div at bounding box center [397, 130] width 271 height 7
click at [345, 130] on div at bounding box center [397, 130] width 271 height 7
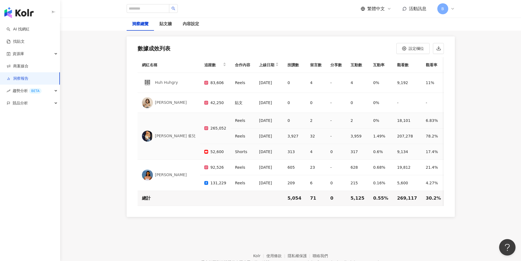
scroll to position [1632, 0]
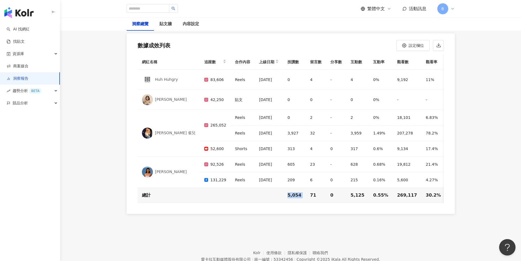
drag, startPoint x: 286, startPoint y: 199, endPoint x: 304, endPoint y: 199, distance: 18.1
click at [304, 199] on tr "總計 5,054 71 0 5,125 0.55% 269,117 30.2% - - - - 31 0" at bounding box center [368, 195] width 460 height 15
click at [306, 199] on td "71" at bounding box center [316, 195] width 20 height 15
click at [318, 198] on td "71" at bounding box center [316, 195] width 20 height 15
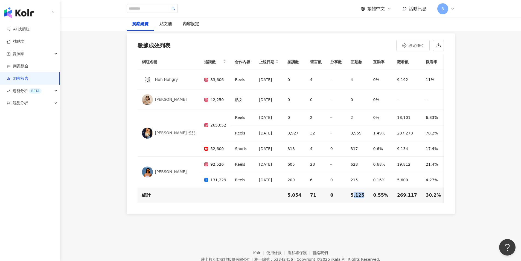
drag, startPoint x: 350, startPoint y: 196, endPoint x: 359, endPoint y: 196, distance: 9.6
click at [359, 196] on td "5,125" at bounding box center [357, 195] width 23 height 15
drag, startPoint x: 365, startPoint y: 194, endPoint x: 379, endPoint y: 194, distance: 14.8
click at [379, 194] on td "0.55%" at bounding box center [381, 195] width 24 height 15
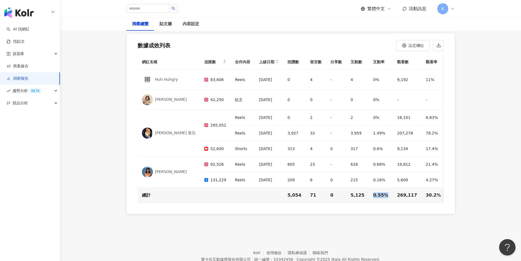
click at [379, 194] on div "0.55%" at bounding box center [380, 195] width 15 height 6
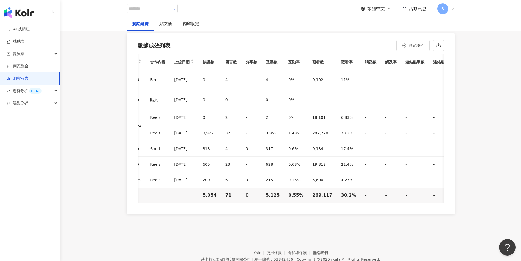
scroll to position [0, 94]
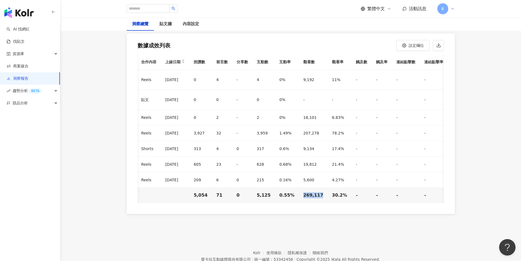
drag, startPoint x: 304, startPoint y: 196, endPoint x: 313, endPoint y: 196, distance: 8.8
click at [313, 196] on td "269,117" at bounding box center [313, 195] width 29 height 15
click at [335, 196] on td "30.2%" at bounding box center [340, 195] width 24 height 15
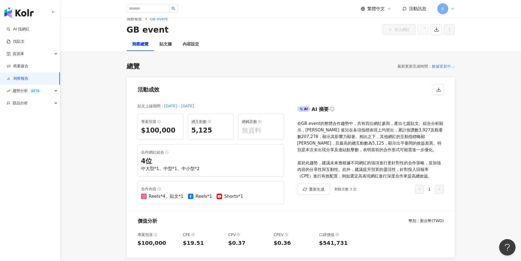
scroll to position [0, 0]
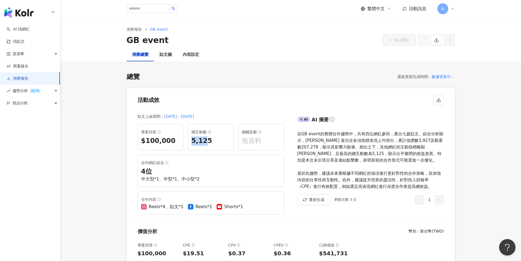
drag, startPoint x: 192, startPoint y: 140, endPoint x: 210, endPoint y: 141, distance: 18.3
click at [210, 141] on div "總互動數 5,125" at bounding box center [211, 137] width 46 height 26
click at [210, 141] on div "5,125" at bounding box center [210, 140] width 39 height 9
drag, startPoint x: 140, startPoint y: 174, endPoint x: 160, endPoint y: 174, distance: 20.0
click at [160, 174] on div "合作網紅組合 4 位 中大型*1、中型*1、中小型*2" at bounding box center [211, 171] width 147 height 32
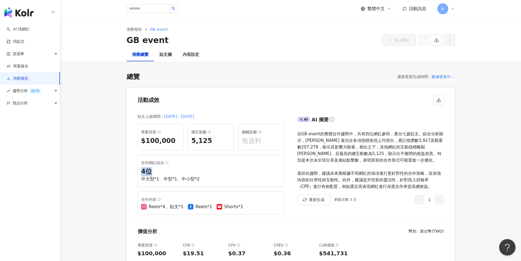
click at [160, 174] on div "4 位" at bounding box center [211, 171] width 140 height 9
click at [137, 28] on link "洞察報告" at bounding box center [135, 29] width 18 height 6
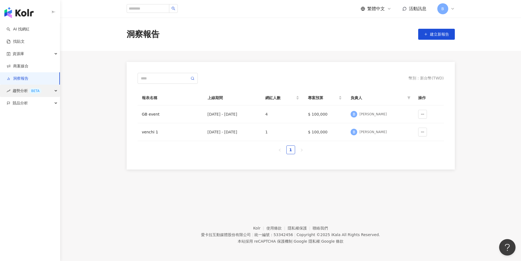
click at [59, 89] on div "趨勢分析 BETA" at bounding box center [30, 91] width 60 height 12
click at [49, 140] on div "競品分析" at bounding box center [30, 140] width 60 height 12
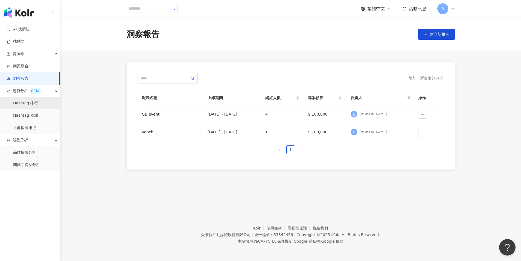
click at [33, 102] on link "Hashtag 排行" at bounding box center [25, 102] width 25 height 5
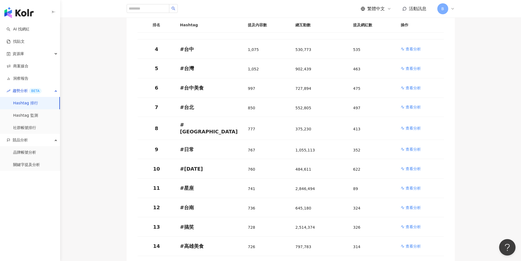
scroll to position [219, 0]
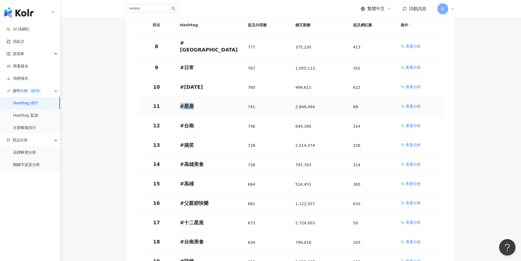
drag, startPoint x: 172, startPoint y: 101, endPoint x: 212, endPoint y: 100, distance: 40.0
click at [212, 100] on tr "11 # 星座 741 2,846,494 89 查看分析" at bounding box center [291, 106] width 306 height 19
click at [224, 103] on p "# 星座" at bounding box center [209, 106] width 59 height 7
drag, startPoint x: 415, startPoint y: 100, endPoint x: 451, endPoint y: 99, distance: 35.3
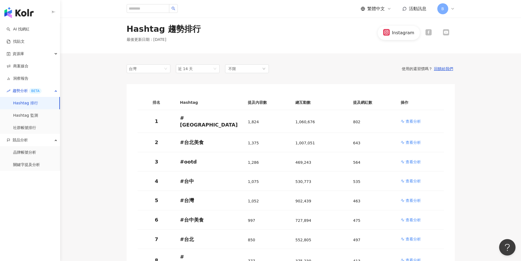
scroll to position [0, 0]
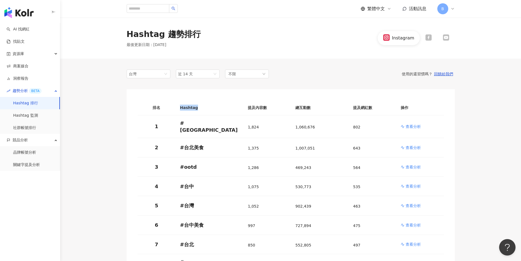
drag, startPoint x: 178, startPoint y: 111, endPoint x: 222, endPoint y: 109, distance: 44.4
click at [222, 109] on tr "排名 Hashtag 提及內容數 總互動數 提及網紅數 操作" at bounding box center [291, 107] width 306 height 15
click at [222, 109] on th "Hashtag" at bounding box center [210, 107] width 68 height 15
drag, startPoint x: 142, startPoint y: 108, endPoint x: 438, endPoint y: 108, distance: 295.7
click at [438, 108] on tr "排名 Hashtag 提及內容數 總互動數 提及網紅數 操作" at bounding box center [291, 107] width 306 height 15
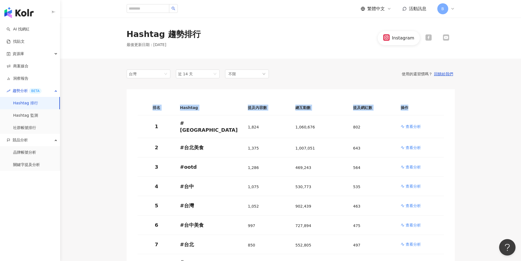
click at [438, 108] on th "操作" at bounding box center [420, 107] width 48 height 15
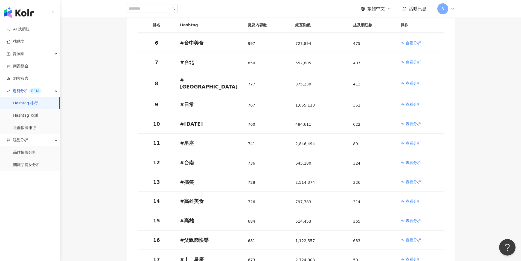
scroll to position [191, 0]
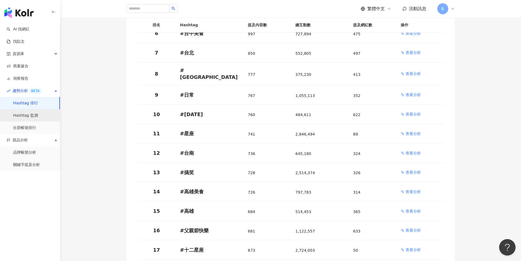
click at [34, 114] on link "Hashtag 監測" at bounding box center [25, 115] width 25 height 5
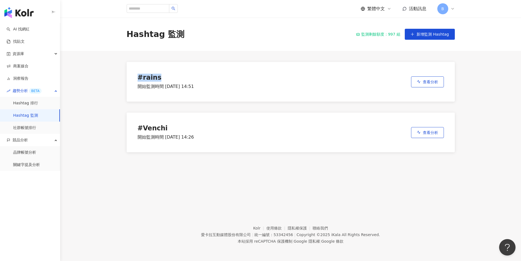
drag, startPoint x: 127, startPoint y: 78, endPoint x: 183, endPoint y: 78, distance: 55.5
click at [183, 78] on div "# rains 開始監測時間 [DATE] 14:51 查看分析" at bounding box center [291, 82] width 328 height 40
click at [183, 78] on div "# rains" at bounding box center [166, 78] width 56 height 8
drag, startPoint x: 180, startPoint y: 91, endPoint x: 228, endPoint y: 90, distance: 48.1
click at [228, 90] on div "# rains 開始監測時間 [DATE] 14:51 查看分析" at bounding box center [291, 82] width 328 height 40
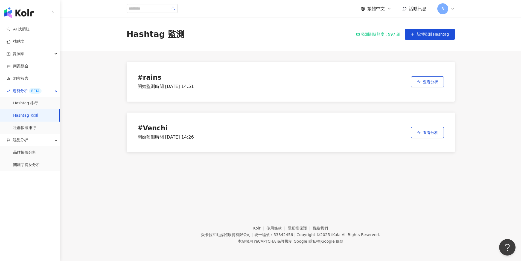
click at [228, 90] on div "# rains 開始監測時間 [DATE] 14:51 查看分析" at bounding box center [291, 82] width 328 height 40
drag, startPoint x: 184, startPoint y: 130, endPoint x: 199, endPoint y: 130, distance: 15.3
click at [195, 130] on div "# Venchi 開始監測時間 [DATE] 14:26 查看分析" at bounding box center [291, 132] width 328 height 40
click at [199, 130] on div "# Venchi 開始監測時間 [DATE] 14:26 查看分析" at bounding box center [291, 132] width 328 height 40
click at [431, 133] on span "查看分析" at bounding box center [430, 132] width 15 height 4
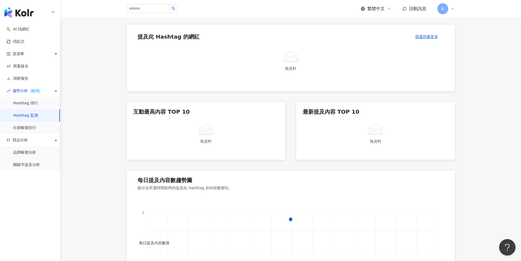
scroll to position [55, 0]
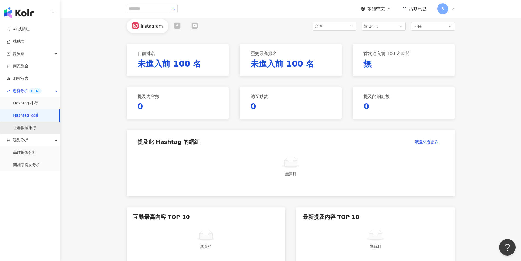
click at [31, 127] on link "社群帳號排行" at bounding box center [24, 127] width 23 height 5
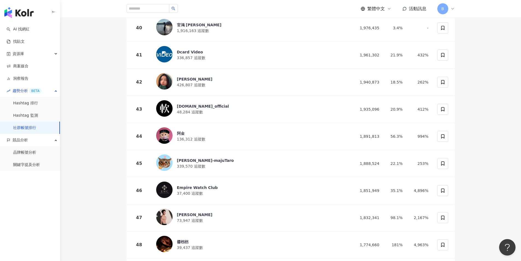
scroll to position [1258, 0]
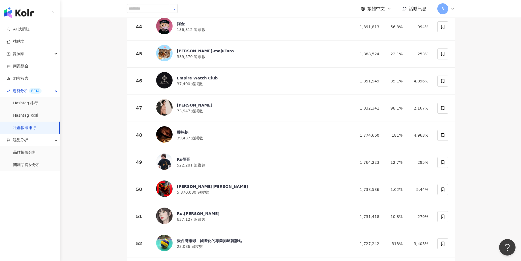
click at [29, 125] on link "社群帳號排行" at bounding box center [24, 127] width 23 height 5
click at [28, 118] on link "Hashtag 監測" at bounding box center [25, 115] width 25 height 5
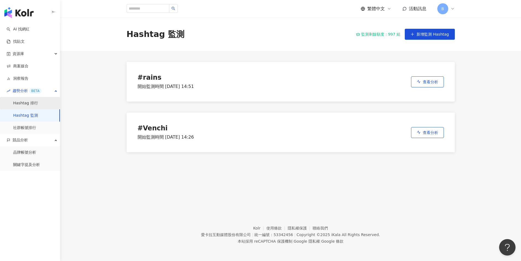
click at [20, 101] on link "Hashtag 排行" at bounding box center [25, 102] width 25 height 5
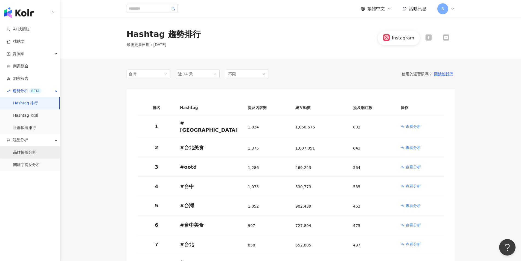
click at [29, 154] on link "品牌帳號分析" at bounding box center [24, 152] width 23 height 5
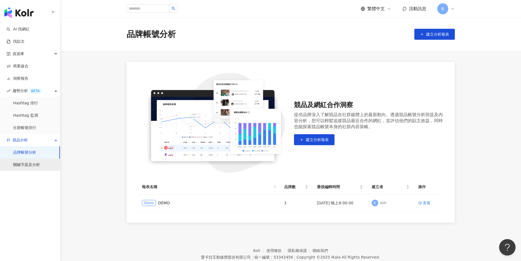
click at [34, 167] on link "關鍵字提及分析" at bounding box center [26, 164] width 27 height 5
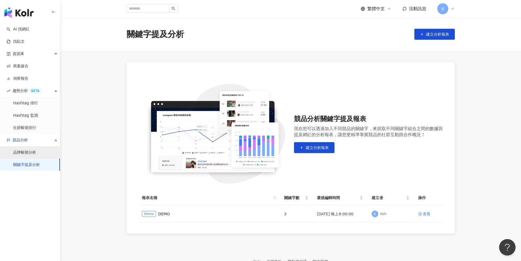
click at [36, 155] on link "品牌帳號分析" at bounding box center [24, 152] width 23 height 5
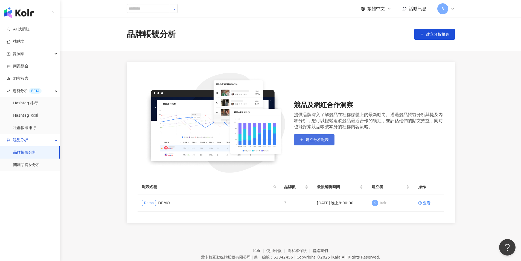
click at [314, 143] on button "建立分析報表" at bounding box center [314, 139] width 40 height 11
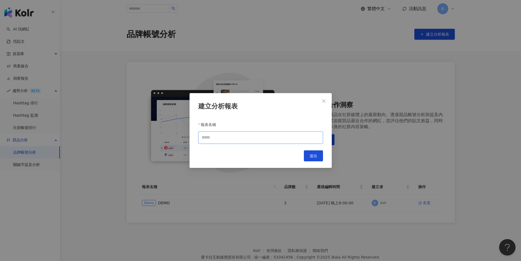
click at [246, 139] on input "報表名稱" at bounding box center [260, 137] width 125 height 12
type input "******"
drag, startPoint x: 246, startPoint y: 138, endPoint x: 178, endPoint y: 139, distance: 68.9
click at [178, 139] on div "建立分析報表 報表名稱 ****** Cancel 送出" at bounding box center [260, 130] width 521 height 261
type input "******"
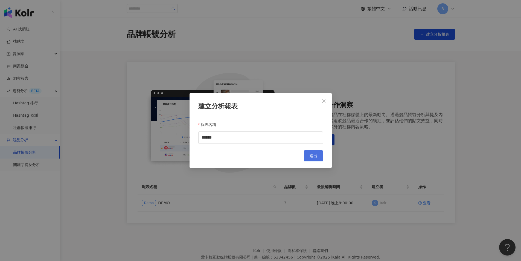
click at [319, 155] on button "送出" at bounding box center [313, 155] width 19 height 11
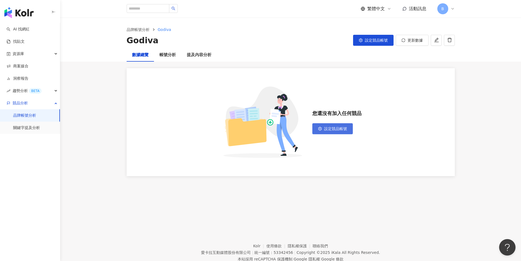
click at [325, 130] on span "設定競品帳號" at bounding box center [335, 128] width 23 height 4
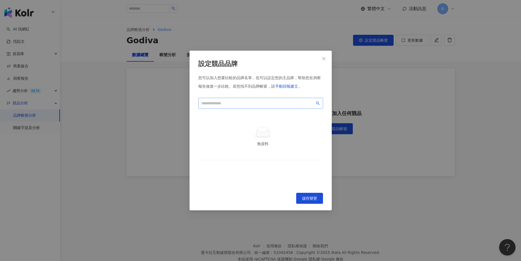
click at [252, 106] on span at bounding box center [260, 103] width 125 height 11
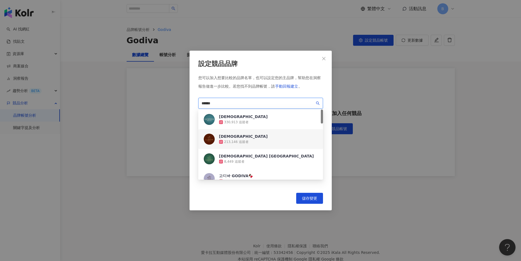
scroll to position [55, 0]
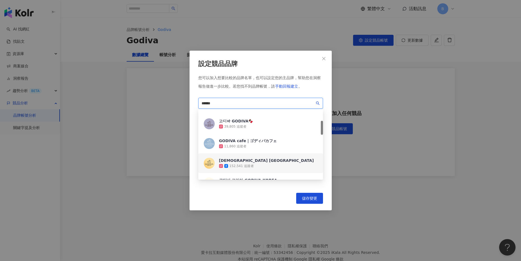
click at [253, 164] on div "GODIVA Taiwan 152,541 追蹤者" at bounding box center [260, 163] width 125 height 20
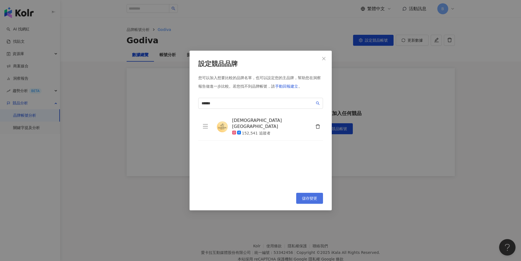
click at [310, 200] on span "儲存變更" at bounding box center [309, 198] width 15 height 4
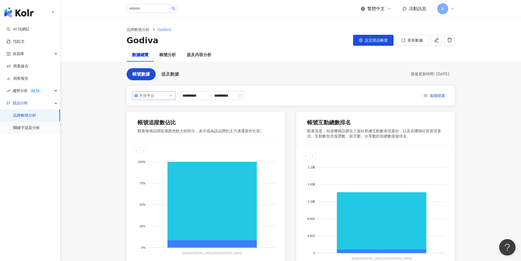
click at [164, 96] on span "不分平台" at bounding box center [153, 95] width 39 height 8
click at [149, 120] on div "Instagram" at bounding box center [154, 117] width 42 height 9
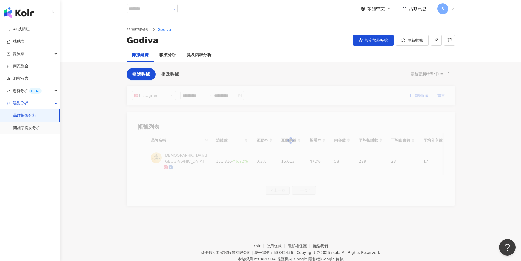
click at [107, 124] on main "**********" at bounding box center [290, 112] width 461 height 188
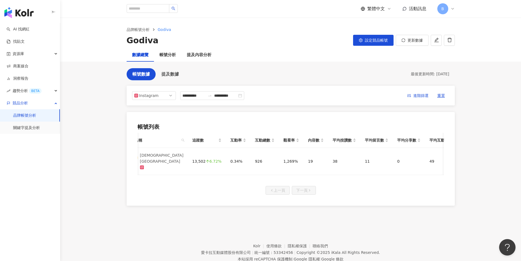
scroll to position [0, 0]
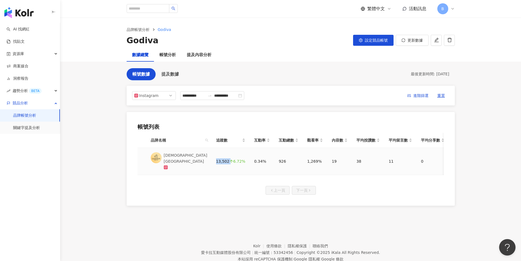
drag, startPoint x: 206, startPoint y: 159, endPoint x: 222, endPoint y: 158, distance: 16.2
click at [222, 158] on td "13,502 6.72%" at bounding box center [231, 161] width 38 height 27
click at [230, 159] on icon "arrow-up" at bounding box center [232, 161] width 4 height 4
click at [216, 158] on div "13,502 6.72%" at bounding box center [230, 161] width 29 height 6
drag, startPoint x: 209, startPoint y: 158, endPoint x: 236, endPoint y: 159, distance: 27.4
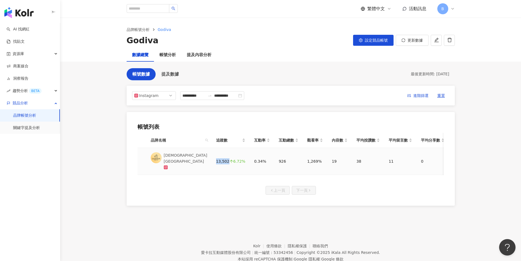
click at [236, 159] on td "13,502 6.72%" at bounding box center [231, 161] width 38 height 27
drag, startPoint x: 214, startPoint y: 161, endPoint x: 222, endPoint y: 160, distance: 8.2
click at [222, 160] on div "13,502 6.72%" at bounding box center [230, 161] width 29 height 6
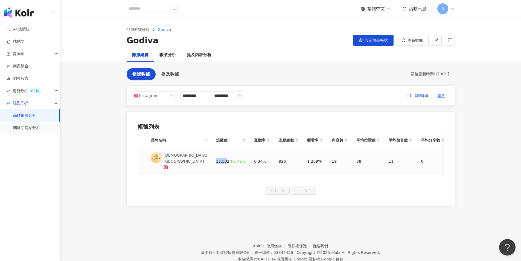
drag, startPoint x: 207, startPoint y: 160, endPoint x: 220, endPoint y: 160, distance: 12.9
click at [220, 160] on td "13,502 6.72%" at bounding box center [231, 161] width 38 height 27
click at [220, 160] on div "13,502 6.72%" at bounding box center [230, 161] width 29 height 6
drag, startPoint x: 248, startPoint y: 159, endPoint x: 254, endPoint y: 159, distance: 5.8
click at [254, 159] on div "0.34%" at bounding box center [262, 161] width 16 height 6
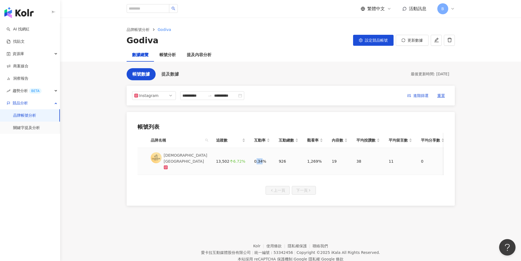
click at [254, 159] on div "0.34%" at bounding box center [262, 161] width 16 height 6
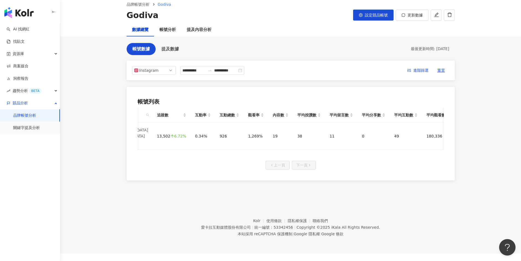
scroll to position [0, 60]
drag, startPoint x: 229, startPoint y: 133, endPoint x: 249, endPoint y: 134, distance: 20.3
click at [249, 134] on tr "GODIVA Taiwan 13,502 6.72% 0.34% 926 1,269% 19 38 11 0 49 180,336" at bounding box center [265, 136] width 376 height 27
click at [249, 134] on div "1,269%" at bounding box center [255, 136] width 16 height 6
drag, startPoint x: 257, startPoint y: 134, endPoint x: 268, endPoint y: 135, distance: 10.7
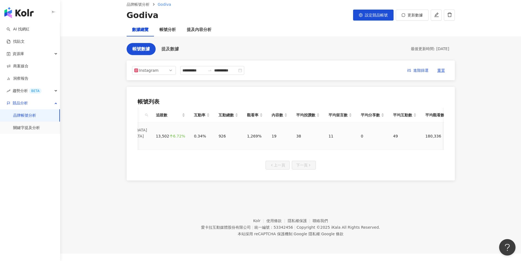
click at [266, 135] on tr "GODIVA Taiwan 13,502 6.72% 0.34% 926 1,269% 19 38 11 0 49 180,336" at bounding box center [265, 136] width 376 height 27
click at [272, 135] on div "19" at bounding box center [280, 136] width 16 height 6
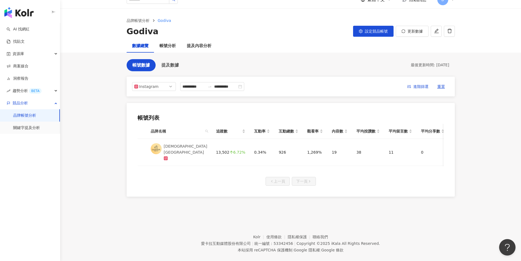
scroll to position [0, 0]
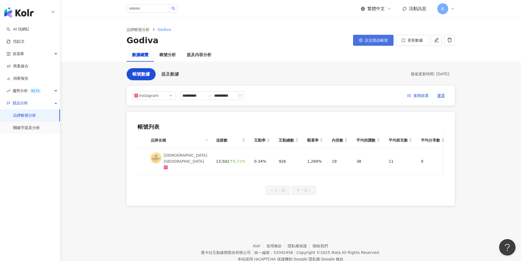
click at [373, 42] on span "設定競品帳號" at bounding box center [376, 40] width 23 height 4
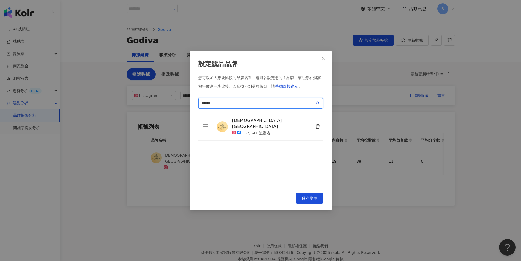
click at [261, 106] on input "******" at bounding box center [258, 103] width 113 height 6
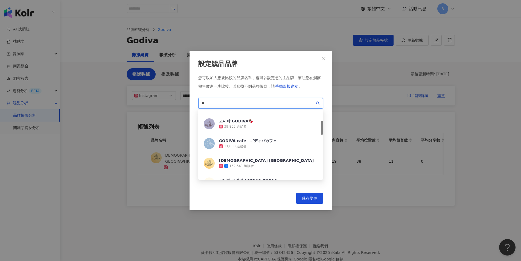
type input "*"
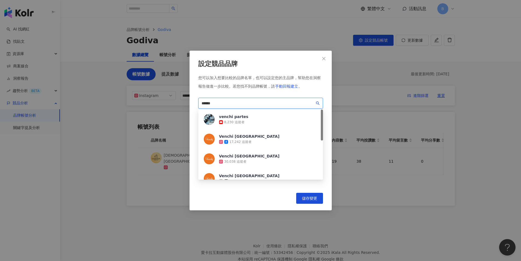
click at [261, 102] on input "******" at bounding box center [258, 103] width 113 height 6
click at [247, 140] on div "17,242 追蹤者" at bounding box center [241, 142] width 22 height 5
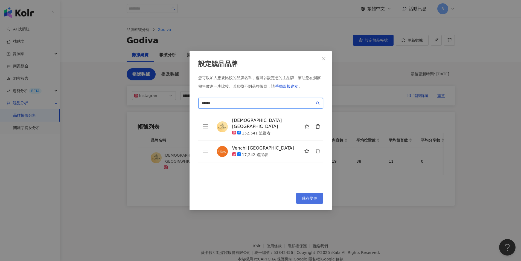
type input "******"
click at [307, 198] on span "儲存變更" at bounding box center [309, 198] width 15 height 4
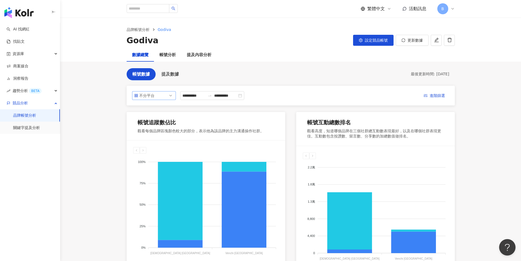
click at [163, 97] on span "不分平台" at bounding box center [153, 95] width 39 height 8
click at [150, 120] on div "Instagram" at bounding box center [150, 117] width 18 height 6
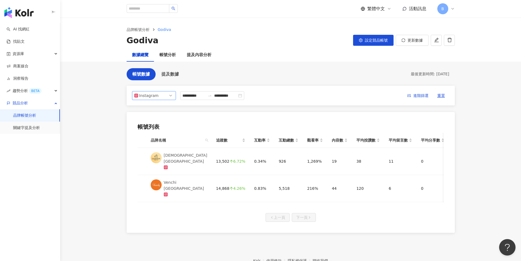
click at [103, 122] on main "**********" at bounding box center [290, 125] width 461 height 215
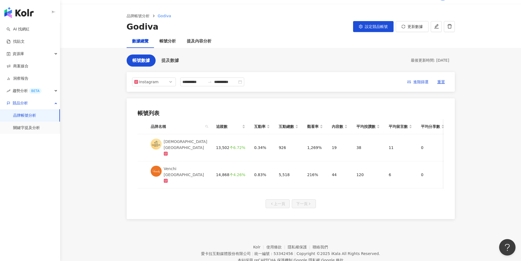
scroll to position [25, 0]
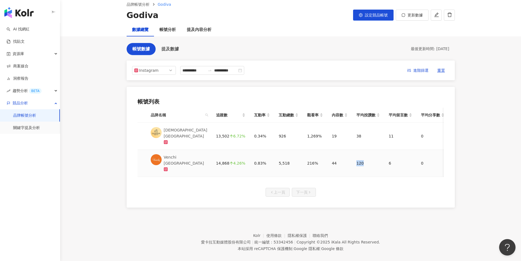
drag, startPoint x: 339, startPoint y: 152, endPoint x: 356, endPoint y: 153, distance: 16.7
click at [356, 153] on tr "Venchi [GEOGRAPHIC_DATA] 14,868 4.26% 0.83% 5,518 216% 44 120 6 0 125 32,702" at bounding box center [326, 163] width 376 height 27
click at [358, 160] on div "120" at bounding box center [368, 163] width 24 height 6
drag, startPoint x: 346, startPoint y: 154, endPoint x: 369, endPoint y: 157, distance: 22.9
click at [369, 157] on td "120" at bounding box center [368, 163] width 32 height 27
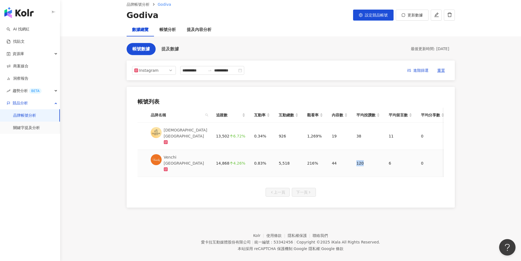
click at [369, 160] on div "120" at bounding box center [368, 163] width 24 height 6
drag, startPoint x: 260, startPoint y: 155, endPoint x: 297, endPoint y: 155, distance: 36.9
click at [297, 155] on tr "Venchi [GEOGRAPHIC_DATA] 14,868 4.26% 0.83% 5,518 216% 44 120 6 0 125 32,702" at bounding box center [326, 163] width 376 height 27
click at [303, 155] on td "216%" at bounding box center [315, 163] width 25 height 27
drag, startPoint x: 294, startPoint y: 155, endPoint x: 311, endPoint y: 156, distance: 17.0
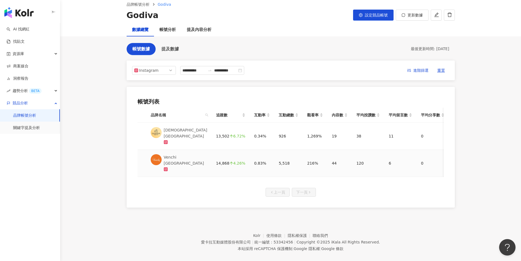
click at [311, 156] on td "216%" at bounding box center [315, 163] width 25 height 27
click at [312, 160] on div "216%" at bounding box center [315, 163] width 16 height 6
drag, startPoint x: 271, startPoint y: 153, endPoint x: 281, endPoint y: 153, distance: 10.4
click at [280, 160] on div "5,518" at bounding box center [289, 163] width 20 height 6
drag, startPoint x: 281, startPoint y: 153, endPoint x: 278, endPoint y: 159, distance: 7.7
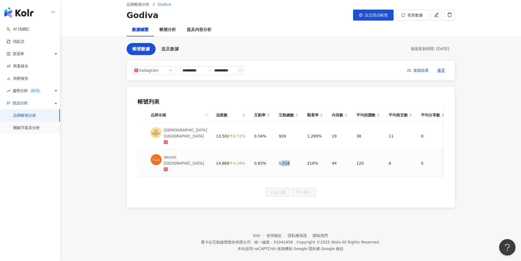
click at [281, 160] on div "5,518" at bounding box center [289, 163] width 20 height 6
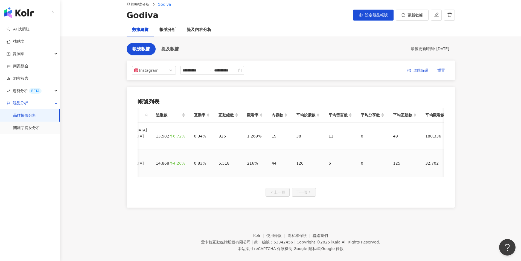
click at [425, 160] on div "32,702" at bounding box center [437, 163] width 24 height 6
drag, startPoint x: 410, startPoint y: 154, endPoint x: 436, endPoint y: 155, distance: 26.5
click at [437, 155] on tr "Venchi [GEOGRAPHIC_DATA] 14,868 4.26% 0.83% 5,518 216% 44 120 6 0 125 32,702" at bounding box center [265, 163] width 376 height 27
click at [435, 160] on div "32,702" at bounding box center [437, 163] width 24 height 6
drag, startPoint x: 408, startPoint y: 132, endPoint x: 431, endPoint y: 132, distance: 22.7
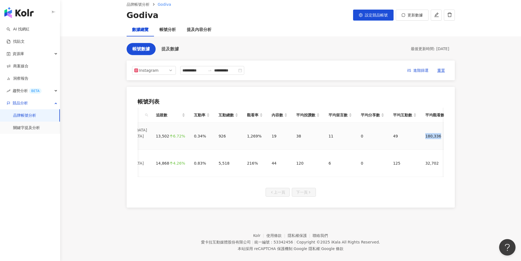
click at [431, 132] on tr "GODIVA Taiwan 13,502 6.72% 0.34% 926 1,269% 19 38 11 0 49 180,336" at bounding box center [265, 136] width 376 height 27
click at [393, 133] on div "49" at bounding box center [405, 136] width 24 height 6
drag, startPoint x: 389, startPoint y: 132, endPoint x: 395, endPoint y: 132, distance: 6.3
click at [395, 132] on td "49" at bounding box center [405, 136] width 32 height 27
click at [395, 133] on div "49" at bounding box center [405, 136] width 24 height 6
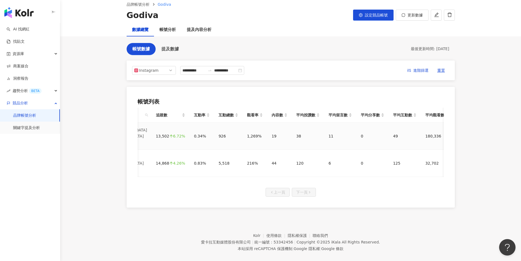
drag, startPoint x: 350, startPoint y: 132, endPoint x: 357, endPoint y: 133, distance: 6.6
click at [356, 132] on tr "GODIVA Taiwan 13,502 6.72% 0.34% 926 1,269% 19 38 11 0 49 180,336" at bounding box center [265, 136] width 376 height 27
drag, startPoint x: 357, startPoint y: 133, endPoint x: 382, endPoint y: 134, distance: 24.6
click at [361, 133] on div "0" at bounding box center [373, 136] width 24 height 6
drag, startPoint x: 382, startPoint y: 134, endPoint x: 403, endPoint y: 135, distance: 21.6
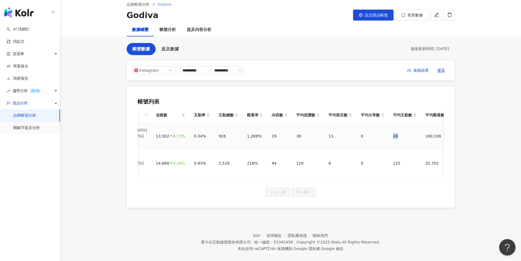
click at [403, 135] on td "49" at bounding box center [405, 136] width 32 height 27
click at [403, 135] on div "49" at bounding box center [405, 136] width 24 height 6
click at [393, 157] on td "125" at bounding box center [405, 163] width 32 height 27
drag, startPoint x: 375, startPoint y: 156, endPoint x: 394, endPoint y: 155, distance: 19.4
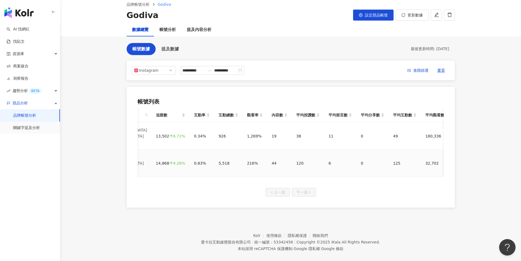
click at [394, 155] on tr "Venchi [GEOGRAPHIC_DATA] 14,868 4.26% 0.83% 5,518 216% 44 120 6 0 125 32,702" at bounding box center [265, 163] width 376 height 27
drag, startPoint x: 394, startPoint y: 155, endPoint x: 409, endPoint y: 155, distance: 14.5
click at [394, 160] on div "125" at bounding box center [405, 163] width 24 height 6
click at [428, 160] on div "32,702" at bounding box center [437, 163] width 24 height 6
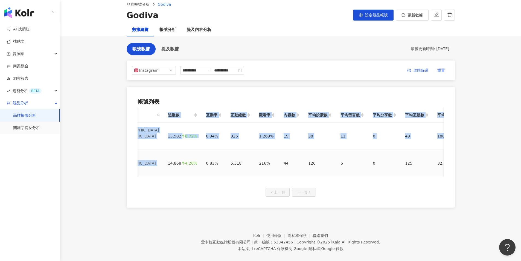
scroll to position [0, 60]
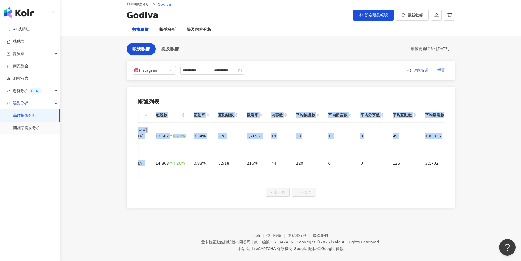
drag, startPoint x: 213, startPoint y: 154, endPoint x: 174, endPoint y: 165, distance: 40.4
click at [175, 165] on div "品牌名稱 追蹤數 互動率 互動總數 觀看率 內容數 平均按讚數 平均留言數 平均分享數 平均互動數 平均觀看數 GODIVA [GEOGRAPHIC_DATA…" at bounding box center [291, 142] width 306 height 69
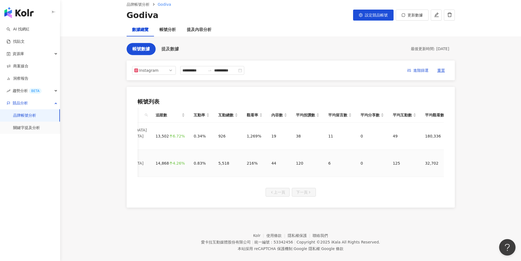
click at [267, 154] on td "44" at bounding box center [279, 163] width 25 height 27
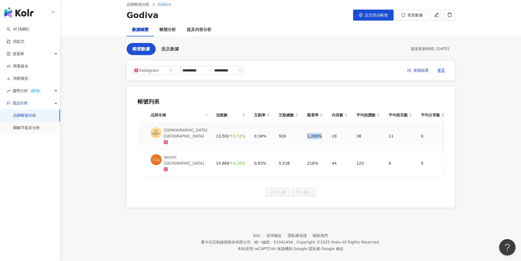
click at [312, 133] on tr "GODIVA Taiwan 13,502 6.72% 0.34% 926 1,269% 19 38 11 0 49 180,336" at bounding box center [326, 136] width 376 height 27
click at [312, 133] on div "1,269%" at bounding box center [315, 136] width 16 height 6
drag, startPoint x: 294, startPoint y: 153, endPoint x: 311, endPoint y: 153, distance: 16.7
click at [311, 153] on td "216%" at bounding box center [315, 163] width 25 height 27
click at [311, 160] on div "216%" at bounding box center [315, 163] width 16 height 6
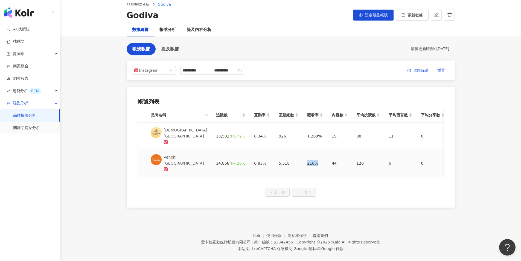
drag, startPoint x: 298, startPoint y: 154, endPoint x: 312, endPoint y: 154, distance: 14.0
click at [312, 154] on tr "Venchi [GEOGRAPHIC_DATA] 14,868 4.26% 0.83% 5,518 216% 44 120 6 0 125 32,702" at bounding box center [326, 163] width 376 height 27
click at [312, 160] on div "216%" at bounding box center [315, 163] width 16 height 6
drag, startPoint x: 304, startPoint y: 132, endPoint x: 310, endPoint y: 132, distance: 5.7
click at [310, 132] on td "1,269%" at bounding box center [315, 136] width 25 height 27
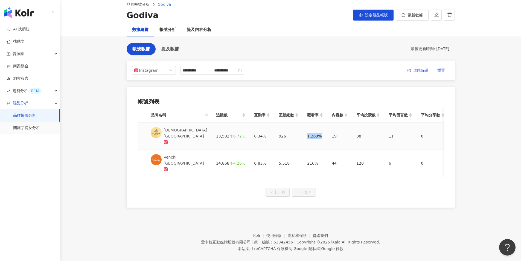
click at [310, 133] on div "1,269%" at bounding box center [315, 136] width 16 height 6
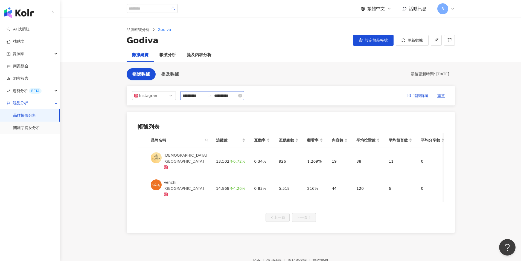
click at [205, 99] on div "**********" at bounding box center [212, 95] width 64 height 9
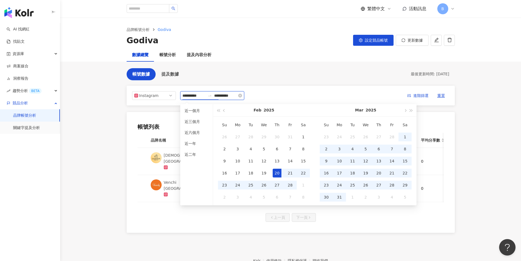
click at [202, 98] on input "**********" at bounding box center [193, 95] width 23 height 6
type input "**********"
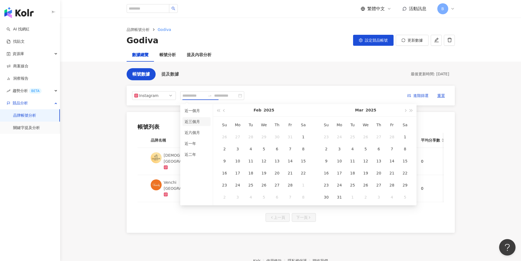
click at [195, 123] on li "近三個月" at bounding box center [196, 121] width 28 height 9
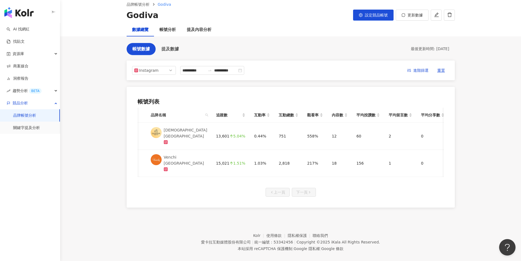
scroll to position [0, 60]
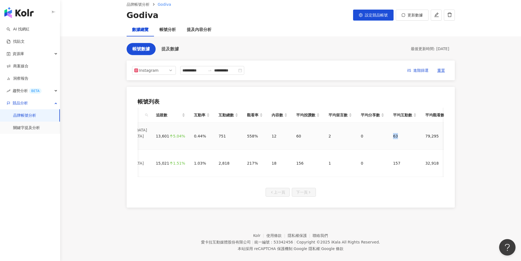
drag, startPoint x: 379, startPoint y: 133, endPoint x: 404, endPoint y: 133, distance: 24.9
click at [404, 133] on tr "GODIVA Taiwan 13,601 5.04% 0.44% 751 558% 12 60 2 0 63 79,295" at bounding box center [265, 136] width 376 height 27
click at [404, 133] on div "63" at bounding box center [405, 136] width 24 height 6
drag, startPoint x: 393, startPoint y: 136, endPoint x: 396, endPoint y: 137, distance: 3.3
click at [396, 136] on tr "GODIVA Taiwan 13,601 5.04% 0.44% 751 558% 12 60 2 0 63 79,295" at bounding box center [265, 136] width 376 height 27
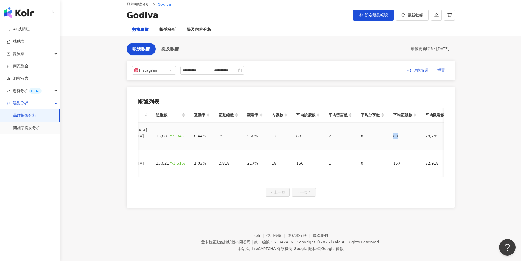
click at [396, 137] on td "63" at bounding box center [405, 136] width 32 height 27
click at [406, 158] on tr "Venchi [GEOGRAPHIC_DATA] 15,021 1.51% 1.03% 2,818 217% 18 156 1 0 157 32,918" at bounding box center [265, 163] width 376 height 27
click at [406, 158] on td "157" at bounding box center [405, 163] width 32 height 27
drag, startPoint x: 417, startPoint y: 134, endPoint x: 435, endPoint y: 135, distance: 18.3
click at [435, 135] on td "79,295" at bounding box center [437, 136] width 32 height 27
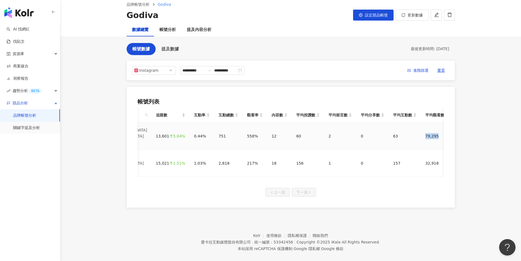
click at [435, 135] on div "79,295" at bounding box center [437, 136] width 24 height 6
drag, startPoint x: 425, startPoint y: 155, endPoint x: 431, endPoint y: 155, distance: 5.5
click at [430, 155] on td "32,918" at bounding box center [437, 163] width 32 height 27
click at [431, 160] on div "32,918" at bounding box center [437, 163] width 24 height 6
drag, startPoint x: 414, startPoint y: 135, endPoint x: 431, endPoint y: 134, distance: 17.0
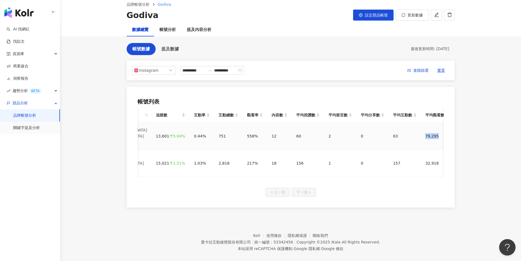
click at [431, 134] on tr "GODIVA Taiwan 13,601 5.04% 0.44% 751 558% 12 60 2 0 63 79,295" at bounding box center [265, 136] width 376 height 27
click at [431, 134] on div "79,295" at bounding box center [437, 136] width 24 height 6
drag, startPoint x: 412, startPoint y: 156, endPoint x: 432, endPoint y: 157, distance: 20.5
click at [432, 157] on td "32,918" at bounding box center [437, 163] width 32 height 27
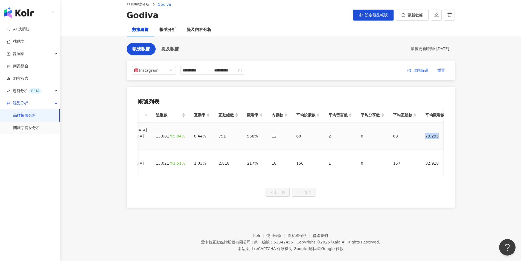
drag, startPoint x: 417, startPoint y: 136, endPoint x: 431, endPoint y: 135, distance: 14.0
click at [431, 135] on td "79,295" at bounding box center [437, 136] width 32 height 27
click at [431, 135] on div "79,295" at bounding box center [437, 136] width 24 height 6
click at [431, 158] on tr "Venchi [GEOGRAPHIC_DATA] 15,021 1.51% 1.03% 2,818 217% 18 156 1 0 157 32,918" at bounding box center [265, 163] width 376 height 27
click at [431, 158] on td "32,918" at bounding box center [437, 163] width 32 height 27
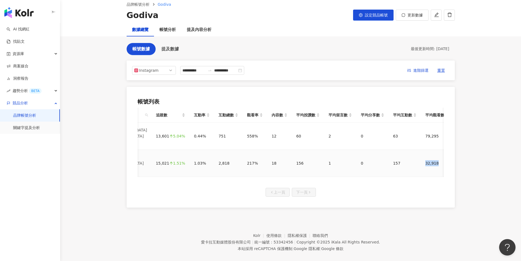
drag, startPoint x: 411, startPoint y: 156, endPoint x: 437, endPoint y: 157, distance: 26.0
click at [437, 157] on tr "Venchi [GEOGRAPHIC_DATA] 15,021 1.51% 1.03% 2,818 217% 18 156 1 0 157 32,918" at bounding box center [265, 163] width 376 height 27
click at [437, 160] on div "32,918" at bounding box center [437, 163] width 24 height 6
drag, startPoint x: 409, startPoint y: 133, endPoint x: 434, endPoint y: 133, distance: 25.2
click at [434, 133] on tr "GODIVA Taiwan 13,601 5.04% 0.44% 751 558% 12 60 2 0 63 79,295" at bounding box center [265, 136] width 376 height 27
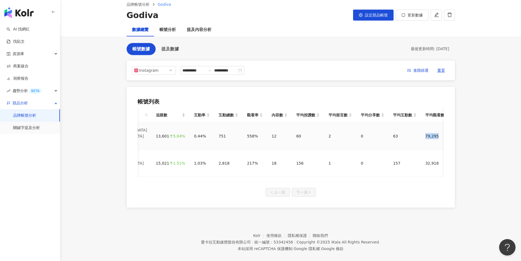
click at [435, 133] on div "79,295" at bounding box center [437, 136] width 24 height 6
click at [438, 156] on td "32,918" at bounding box center [437, 163] width 32 height 27
click at [436, 160] on div "32,918" at bounding box center [437, 163] width 24 height 6
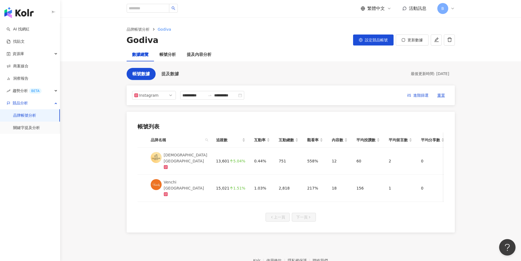
scroll to position [0, 0]
click at [169, 73] on span "提及數據" at bounding box center [170, 74] width 18 height 5
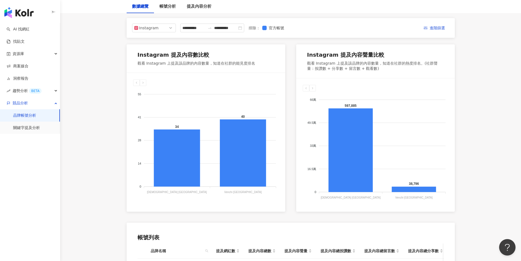
scroll to position [55, 0]
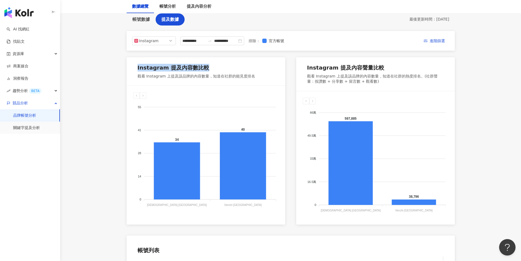
drag, startPoint x: 152, startPoint y: 66, endPoint x: 248, endPoint y: 64, distance: 96.0
click at [248, 64] on div "Instagram 提及內容數比較 觀看 Instagram 上提及該品牌的內容數量，知道在社群的能見度排名" at bounding box center [206, 71] width 159 height 28
click at [248, 64] on div "Instagram 提及內容數比較" at bounding box center [197, 69] width 118 height 10
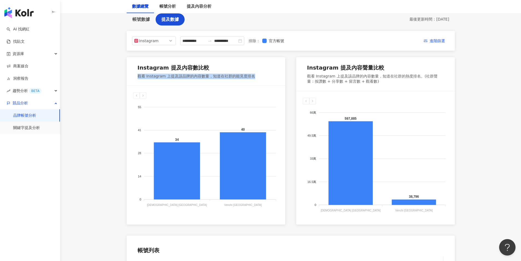
drag, startPoint x: 152, startPoint y: 81, endPoint x: 267, endPoint y: 78, distance: 114.7
click at [267, 78] on div "Instagram 提及內容數比較 觀看 Instagram 上提及該品牌的內容數量，知道在社群的能見度排名" at bounding box center [206, 71] width 159 height 28
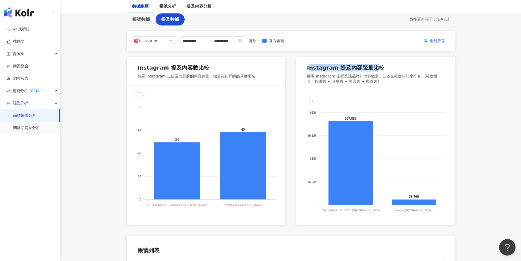
drag, startPoint x: 312, startPoint y: 66, endPoint x: 381, endPoint y: 62, distance: 69.0
click at [381, 62] on div "Instagram 提及內容聲量比較 觀看 Instagram 上提及該品牌的內容數量，知道在社群的熱度排名。(社群聲量：按讚數 + 分享數 + 留言數 + …" at bounding box center [375, 74] width 159 height 34
drag, startPoint x: 350, startPoint y: 77, endPoint x: 388, endPoint y: 73, distance: 38.5
click at [388, 73] on div "Instagram 提及內容聲量比較 觀看 Instagram 上提及該品牌的內容數量，知道在社群的熱度排名。(社群聲量：按讚數 + 分享數 + 留言數 + …" at bounding box center [375, 74] width 137 height 21
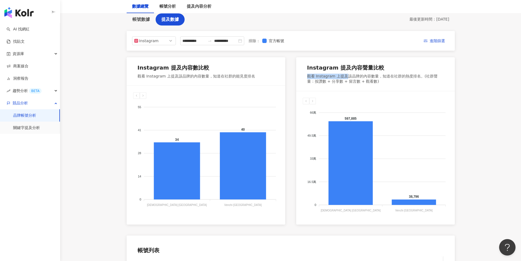
click at [388, 73] on div "Instagram 提及內容聲量比較" at bounding box center [375, 69] width 137 height 10
drag, startPoint x: 393, startPoint y: 75, endPoint x: 416, endPoint y: 75, distance: 22.7
click at [416, 75] on div "觀看 Instagram 上提及該品牌的內容數量，知道在社群的熱度排名。(社群聲量：按讚數 + 分享數 + 留言數 + 觀看數)" at bounding box center [375, 79] width 137 height 11
drag, startPoint x: 305, startPoint y: 77, endPoint x: 356, endPoint y: 77, distance: 51.2
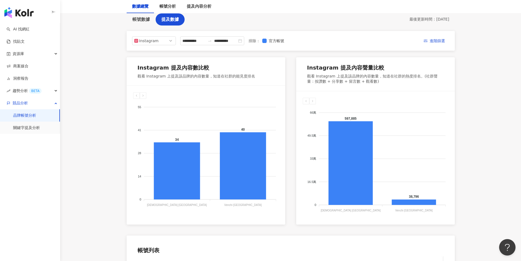
click at [356, 77] on div "Instagram 提及內容聲量比較 觀看 Instagram 上提及該品牌的內容數量，知道在社群的熱度排名。(社群聲量：按讚數 + 分享數 + 留言數 + …" at bounding box center [375, 74] width 159 height 34
click at [356, 77] on div "觀看 Instagram 上提及該品牌的內容數量，知道在社群的熱度排名。(社群聲量：按讚數 + 分享數 + 留言數 + 觀看數)" at bounding box center [375, 79] width 137 height 11
click at [376, 76] on div "觀看 Instagram 上提及該品牌的內容數量，知道在社群的熱度排名。(社群聲量：按讚數 + 分享數 + 留言數 + 觀看數)" at bounding box center [375, 79] width 137 height 11
drag, startPoint x: 387, startPoint y: 76, endPoint x: 426, endPoint y: 76, distance: 38.3
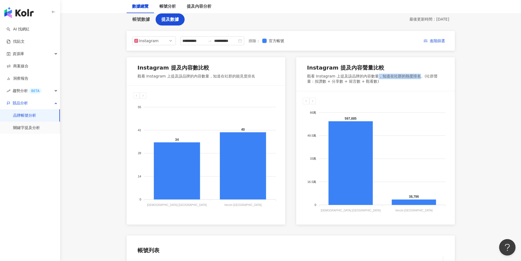
click at [426, 76] on div "觀看 Instagram 上提及該品牌的內容數量，知道在社群的熱度排名。(社群聲量：按讚數 + 分享數 + 留言數 + 觀看數)" at bounding box center [375, 79] width 137 height 11
click at [434, 76] on div "觀看 Instagram 上提及該品牌的內容數量，知道在社群的熱度排名。(社群聲量：按讚數 + 分享數 + 留言數 + 觀看數)" at bounding box center [375, 79] width 137 height 11
click at [314, 79] on div "觀看 Instagram 上提及該品牌的內容數量，知道在社群的熱度排名。(社群聲量：按讚數 + 分享數 + 留言數 + 觀看數)" at bounding box center [375, 79] width 137 height 11
drag, startPoint x: 306, startPoint y: 83, endPoint x: 365, endPoint y: 82, distance: 58.8
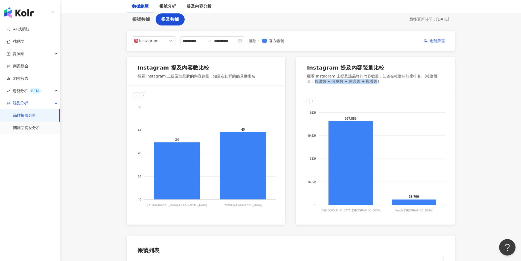
click at [365, 82] on div "Instagram 提及內容聲量比較 觀看 Instagram 上提及該品牌的內容數量，知道在社群的熱度排名。(社群聲量：按讚數 + 分享數 + 留言數 + …" at bounding box center [375, 74] width 159 height 34
click at [365, 82] on div "觀看 Instagram 上提及該品牌的內容數量，知道在社群的熱度排名。(社群聲量：按讚數 + 分享數 + 留言數 + 觀看數)" at bounding box center [375, 79] width 137 height 11
drag, startPoint x: 301, startPoint y: 82, endPoint x: 390, endPoint y: 82, distance: 88.9
click at [390, 82] on div "Instagram 提及內容聲量比較 觀看 Instagram 上提及該品牌的內容數量，知道在社群的熱度排名。(社群聲量：按讚數 + 分享數 + 留言數 + …" at bounding box center [375, 74] width 159 height 34
click at [390, 82] on div "觀看 Instagram 上提及該品牌的內容數量，知道在社群的熱度排名。(社群聲量：按讚數 + 分享數 + 留言數 + 觀看數)" at bounding box center [375, 79] width 137 height 11
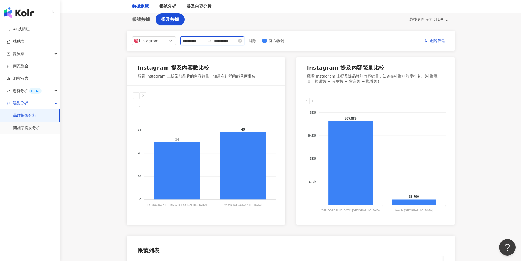
click at [233, 43] on input "**********" at bounding box center [225, 41] width 23 height 6
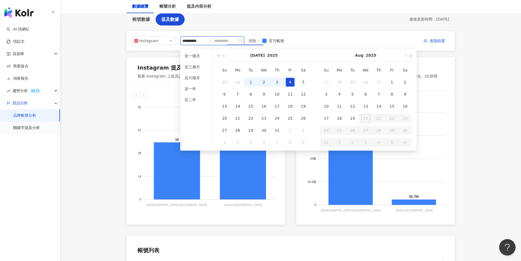
type input "**********"
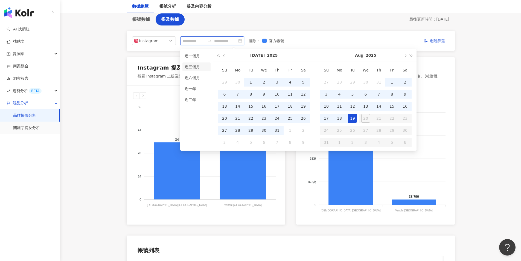
type input "**********"
click at [195, 69] on li "近三個月" at bounding box center [196, 66] width 28 height 9
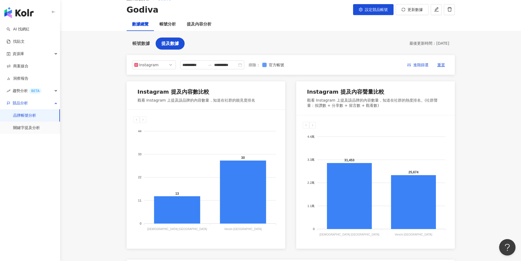
scroll to position [0, 0]
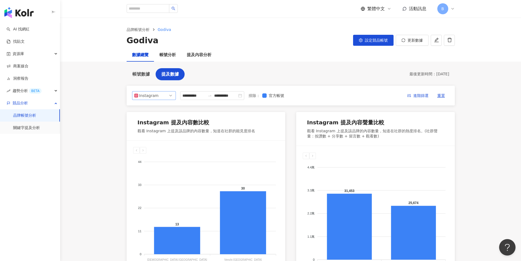
click at [162, 99] on span "Instagram" at bounding box center [153, 95] width 39 height 8
click at [154, 117] on div "Facebook" at bounding box center [150, 117] width 18 height 6
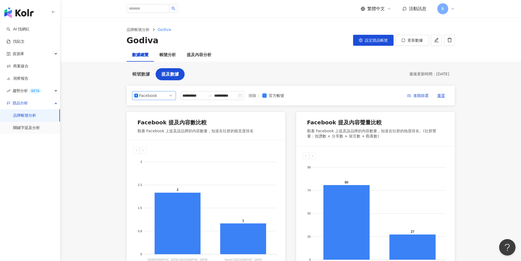
click at [141, 95] on div "Facebook" at bounding box center [148, 95] width 18 height 8
click at [153, 128] on div "YouTube" at bounding box center [150, 127] width 18 height 6
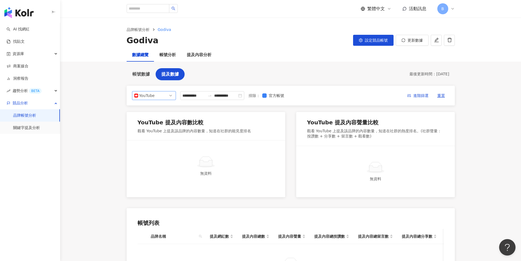
click at [153, 96] on div "YouTube" at bounding box center [148, 95] width 18 height 8
click at [153, 108] on div "Instagram" at bounding box center [150, 108] width 18 height 6
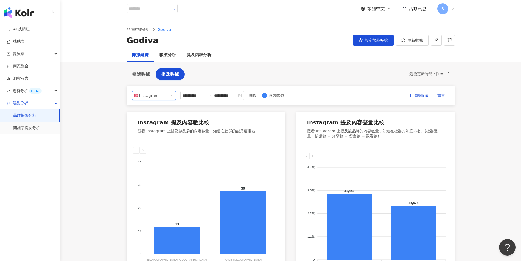
click at [95, 114] on main "**********" at bounding box center [290, 207] width 461 height 379
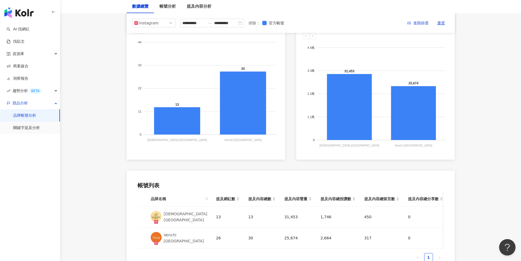
scroll to position [34, 0]
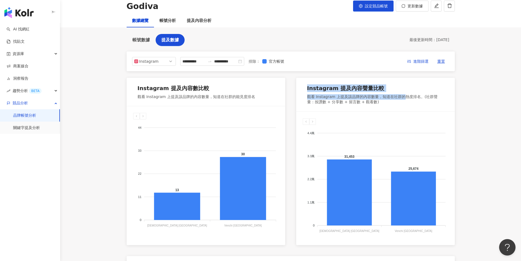
drag, startPoint x: 345, startPoint y: 92, endPoint x: 404, endPoint y: 97, distance: 59.1
click at [404, 97] on div "Instagram 提及內容聲量比較 觀看 Instagram 上提及該品牌的內容數量，知道在社群的熱度排名。(社群聲量：按讚數 + 分享數 + 留言數 + …" at bounding box center [375, 95] width 159 height 34
click at [404, 97] on div "觀看 Instagram 上提及該品牌的內容數量，知道在社群的熱度排名。(社群聲量：按讚數 + 分享數 + 留言數 + 觀看數)" at bounding box center [375, 99] width 137 height 11
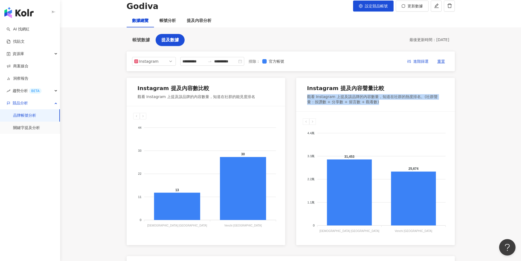
drag, startPoint x: 307, startPoint y: 98, endPoint x: 394, endPoint y: 100, distance: 87.3
click at [394, 100] on div "觀看 Instagram 上提及該品牌的內容數量，知道在社群的熱度排名。(社群聲量：按讚數 + 分享數 + 留言數 + 觀看數)" at bounding box center [375, 99] width 137 height 11
click at [377, 106] on div "Instagram 提及內容聲量比較 觀看 Instagram 上提及該品牌的內容數量，知道在社群的熱度排名。(社群聲量：按讚數 + 分享數 + 留言數 + …" at bounding box center [375, 95] width 159 height 34
click at [376, 106] on div "Instagram 提及內容聲量比較 觀看 Instagram 上提及該品牌的內容數量，知道在社群的熱度排名。(社群聲量：按讚數 + 分享數 + 留言數 + …" at bounding box center [375, 95] width 159 height 34
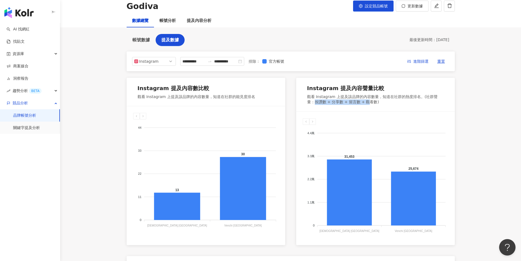
drag, startPoint x: 304, startPoint y: 103, endPoint x: 388, endPoint y: 103, distance: 84.0
click at [388, 103] on div "Instagram 提及內容聲量比較 觀看 Instagram 上提及該品牌的內容數量，知道在社群的熱度排名。(社群聲量：按讚數 + 分享數 + 留言數 + …" at bounding box center [375, 95] width 159 height 34
click at [390, 103] on div "觀看 Instagram 上提及該品牌的內容數量，知道在社群的熱度排名。(社群聲量：按讚數 + 分享數 + 留言數 + 觀看數)" at bounding box center [375, 99] width 137 height 11
drag, startPoint x: 347, startPoint y: 101, endPoint x: 393, endPoint y: 103, distance: 45.7
click at [393, 103] on div "Instagram 提及內容聲量比較 觀看 Instagram 上提及該品牌的內容數量，知道在社群的熱度排名。(社群聲量：按讚數 + 分享數 + 留言數 + …" at bounding box center [375, 95] width 159 height 34
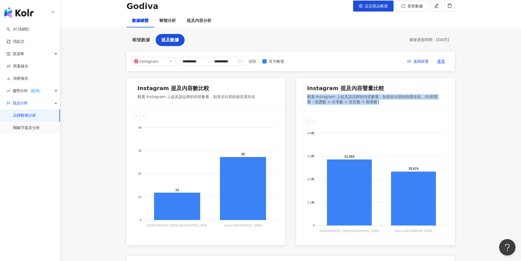
click at [393, 103] on div "觀看 Instagram 上提及該品牌的內容數量，知道在社群的熱度排名。(社群聲量：按讚數 + 分享數 + 留言數 + 觀看數)" at bounding box center [375, 99] width 137 height 11
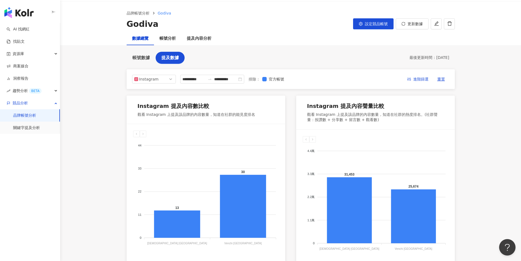
scroll to position [0, 0]
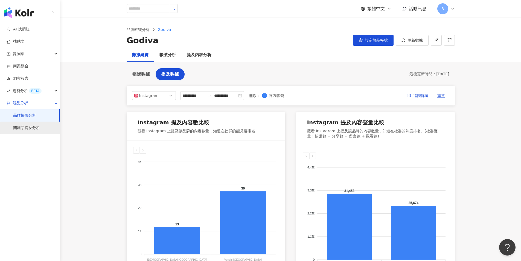
click at [29, 126] on link "關鍵字提及分析" at bounding box center [26, 127] width 27 height 5
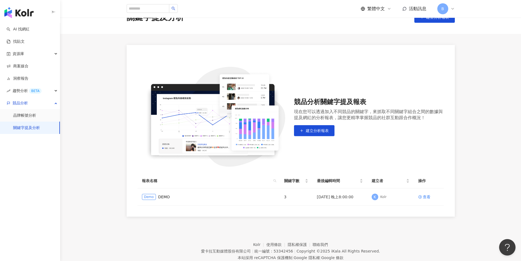
scroll to position [33, 0]
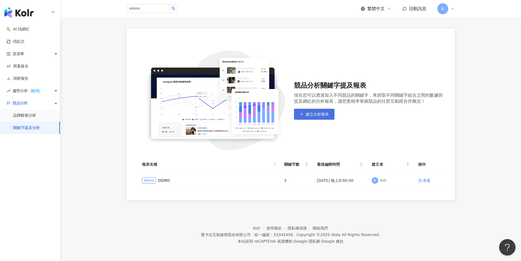
click at [314, 118] on button "建立分析報表" at bounding box center [314, 114] width 40 height 11
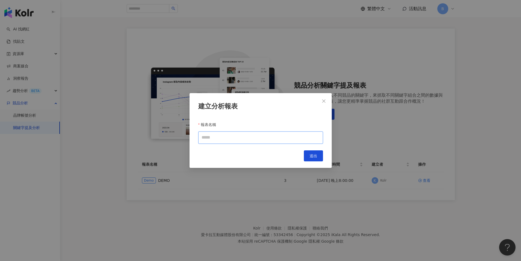
click at [245, 140] on input "報表名稱" at bounding box center [260, 137] width 125 height 12
click at [218, 141] on input "報表名稱" at bounding box center [260, 137] width 125 height 12
click at [207, 125] on label "報表名稱" at bounding box center [209, 124] width 22 height 9
click at [207, 131] on input "報表名稱" at bounding box center [260, 137] width 125 height 12
drag, startPoint x: 201, startPoint y: 124, endPoint x: 235, endPoint y: 124, distance: 34.7
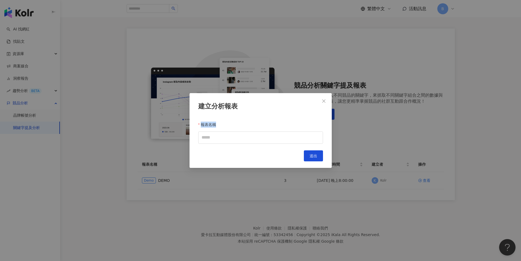
click at [235, 124] on div "報表名稱" at bounding box center [260, 125] width 125 height 14
drag, startPoint x: 189, startPoint y: 105, endPoint x: 246, endPoint y: 106, distance: 57.2
click at [246, 106] on div "建立分析報表 報表名稱 Cancel 送出" at bounding box center [261, 130] width 142 height 75
click at [245, 106] on div "建立分析報表" at bounding box center [260, 106] width 125 height 9
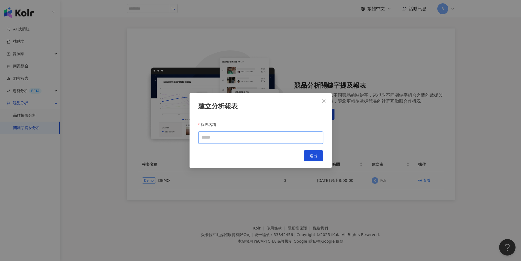
click at [236, 139] on input "報表名稱" at bounding box center [260, 137] width 125 height 12
type input "******"
click at [316, 157] on span "送出" at bounding box center [314, 155] width 8 height 4
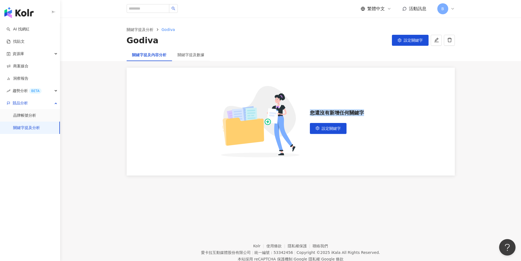
drag, startPoint x: 309, startPoint y: 112, endPoint x: 370, endPoint y: 114, distance: 60.7
click at [370, 114] on div "您還沒有新增任何關鍵字 設定關鍵字" at bounding box center [291, 122] width 328 height 108
drag, startPoint x: 123, startPoint y: 43, endPoint x: 176, endPoint y: 43, distance: 53.3
click at [176, 43] on div "關鍵字提及分析 Godiva Godiva 設定關鍵字" at bounding box center [291, 37] width 350 height 20
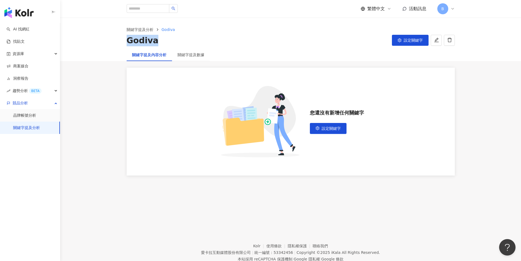
click at [176, 43] on div "Godiva 設定關鍵字" at bounding box center [291, 40] width 328 height 11
click at [330, 132] on button "設定關鍵字" at bounding box center [328, 128] width 37 height 11
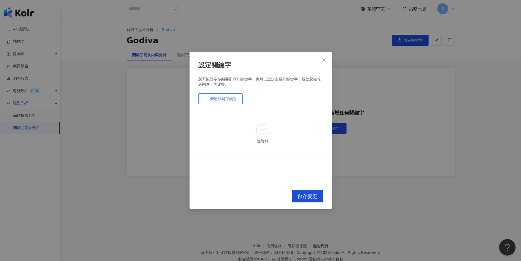
click at [233, 103] on button "新增關鍵字組合" at bounding box center [220, 98] width 44 height 11
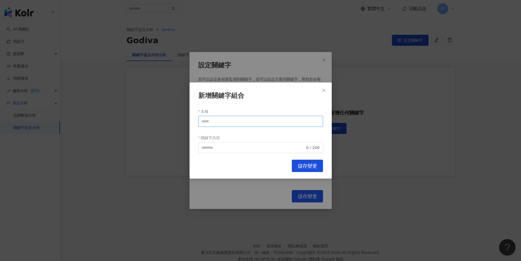
click at [226, 121] on input "名稱" at bounding box center [260, 121] width 125 height 11
type input "*"
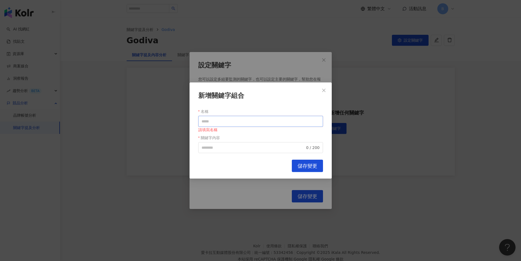
type input "*"
click at [220, 151] on span "0 / 200" at bounding box center [260, 147] width 125 height 11
type input "***"
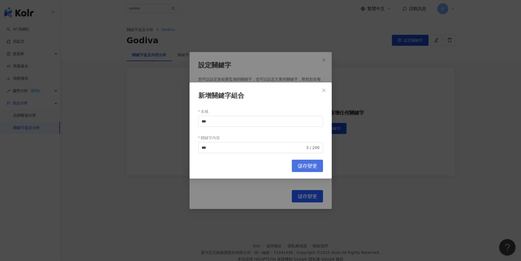
click at [301, 163] on span "儲存變更" at bounding box center [308, 166] width 20 height 6
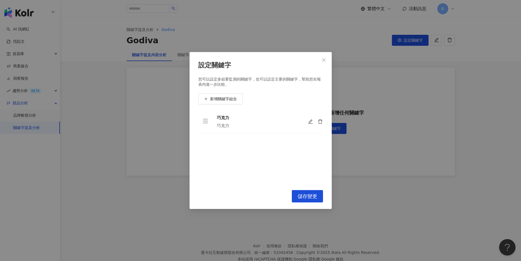
click at [301, 189] on div "設定關鍵字 您可以設定多組要監測的關鍵字，也可以設定主要的關鍵字，幫助您在報表內進一步比較。 新增關鍵字組合 巧克力 巧克力 To pick up a dra…" at bounding box center [261, 130] width 142 height 157
click at [301, 191] on button "儲存變更" at bounding box center [307, 196] width 31 height 12
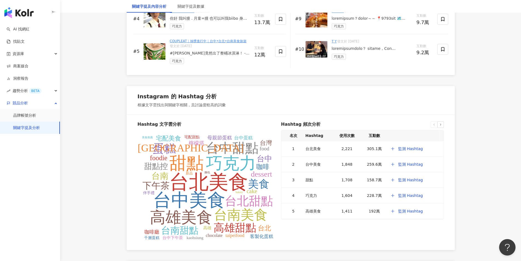
scroll to position [990, 0]
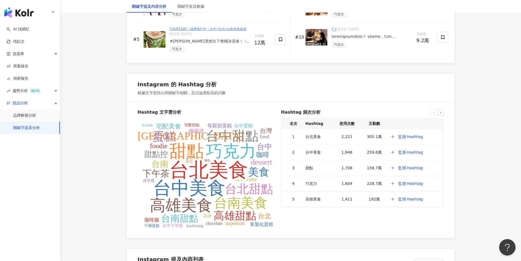
drag, startPoint x: 198, startPoint y: 169, endPoint x: 175, endPoint y: 170, distance: 22.7
click at [197, 169] on tspan "台北美食" at bounding box center [208, 170] width 79 height 22
drag, startPoint x: 175, startPoint y: 170, endPoint x: 240, endPoint y: 169, distance: 64.8
click at [240, 169] on tspan "台北美食" at bounding box center [208, 170] width 79 height 22
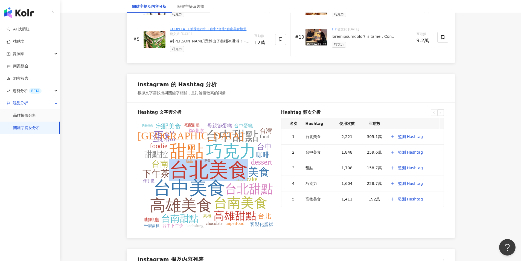
click at [240, 169] on tspan "台北美食" at bounding box center [208, 170] width 79 height 22
drag, startPoint x: 180, startPoint y: 170, endPoint x: 240, endPoint y: 171, distance: 60.2
click at [240, 171] on tspan "台北美食" at bounding box center [208, 170] width 79 height 22
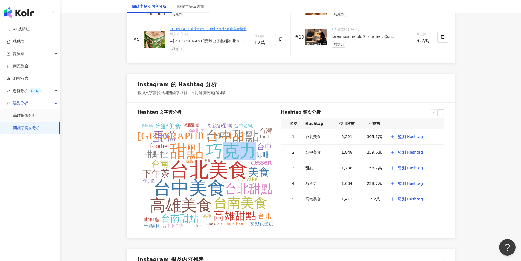
drag, startPoint x: 216, startPoint y: 155, endPoint x: 249, endPoint y: 155, distance: 33.1
click at [249, 155] on tspan "巧克力" at bounding box center [231, 151] width 50 height 18
drag, startPoint x: 175, startPoint y: 155, endPoint x: 195, endPoint y: 155, distance: 20.2
click at [195, 155] on tspan "甜點" at bounding box center [186, 150] width 34 height 19
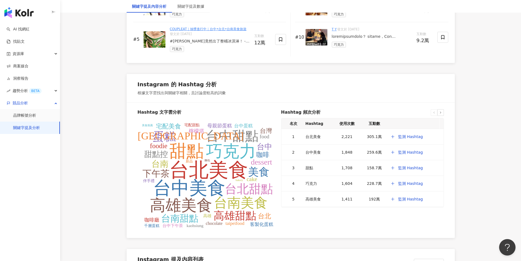
click at [195, 155] on tspan "甜點" at bounding box center [186, 150] width 34 height 19
drag, startPoint x: 175, startPoint y: 153, endPoint x: 201, endPoint y: 153, distance: 26.5
click at [201, 153] on tspan "甜點" at bounding box center [186, 150] width 34 height 19
drag, startPoint x: 207, startPoint y: 153, endPoint x: 251, endPoint y: 153, distance: 43.8
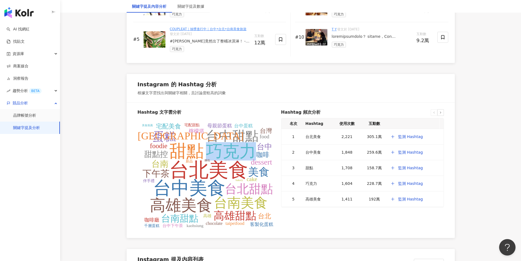
click at [251, 153] on tspan "巧克力" at bounding box center [231, 151] width 50 height 18
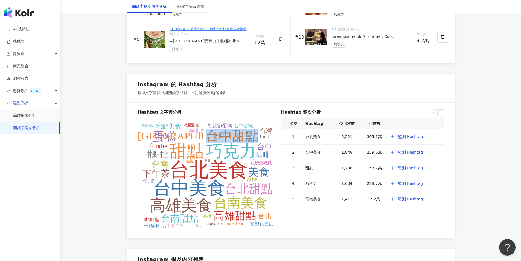
drag, startPoint x: 210, startPoint y: 138, endPoint x: 257, endPoint y: 139, distance: 47.1
click at [257, 139] on tspan "台中甜點" at bounding box center [232, 136] width 53 height 14
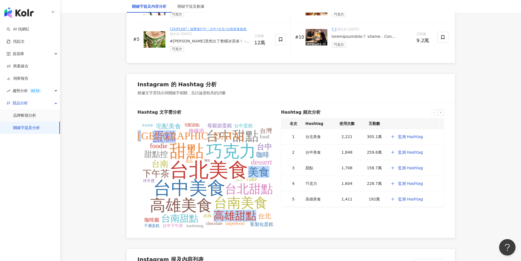
drag, startPoint x: 161, startPoint y: 136, endPoint x: 179, endPoint y: 136, distance: 18.9
click at [179, 136] on g "台北美食 台中美食 甜點 巧克力 高雄美食 台南美食 台中甜點 台北甜點 蛋糕 高雄甜點 美食 [GEOGRAPHIC_DATA] 台南甜點 下午茶 台南 甜…" at bounding box center [205, 175] width 135 height 105
click at [179, 136] on tspan "[GEOGRAPHIC_DATA]" at bounding box center [191, 135] width 106 height 11
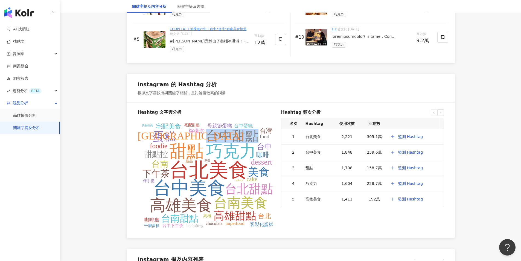
drag, startPoint x: 213, startPoint y: 133, endPoint x: 253, endPoint y: 135, distance: 40.0
click at [253, 135] on tspan "台中甜點" at bounding box center [232, 136] width 53 height 14
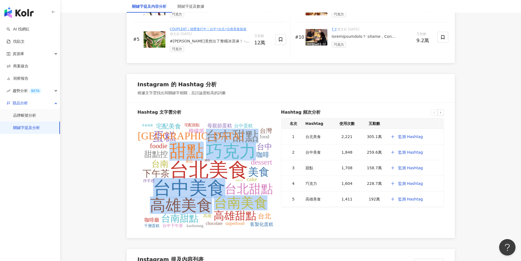
drag, startPoint x: 180, startPoint y: 186, endPoint x: 226, endPoint y: 187, distance: 46.0
click at [226, 187] on g "台北美食 台中美食 甜點 巧克力 高雄美食 台南美食 台中甜點 台北甜點 蛋糕 高雄甜點 美食 [GEOGRAPHIC_DATA] 台南甜點 下午茶 台南 甜…" at bounding box center [205, 175] width 135 height 105
click at [226, 187] on tspan "台北甜點" at bounding box center [249, 188] width 48 height 13
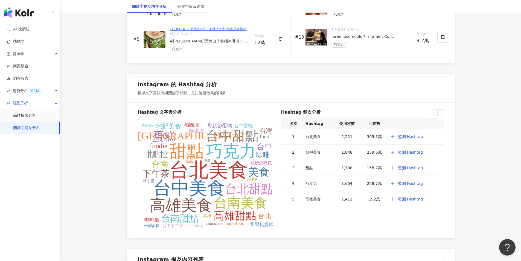
drag, startPoint x: 231, startPoint y: 188, endPoint x: 255, endPoint y: 188, distance: 24.3
click at [255, 188] on tspan "台北甜點" at bounding box center [249, 188] width 48 height 13
drag, startPoint x: 183, startPoint y: 204, endPoint x: 217, endPoint y: 203, distance: 33.9
click at [217, 203] on g "台北美食 台中美食 甜點 巧克力 高雄美食 台南美食 台中甜點 台北甜點 蛋糕 高雄甜點 美食 [GEOGRAPHIC_DATA] 台南甜點 下午茶 台南 甜…" at bounding box center [205, 175] width 135 height 105
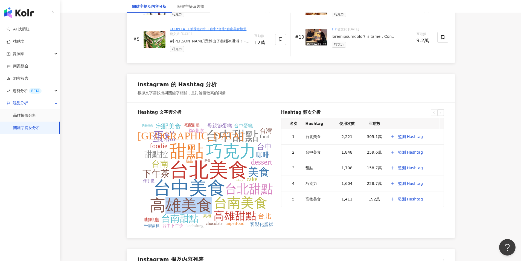
click at [217, 203] on tspan "台南美食" at bounding box center [241, 202] width 54 height 15
drag, startPoint x: 224, startPoint y: 202, endPoint x: 259, endPoint y: 202, distance: 35.3
click at [259, 202] on tspan "台南美食" at bounding box center [241, 202] width 54 height 15
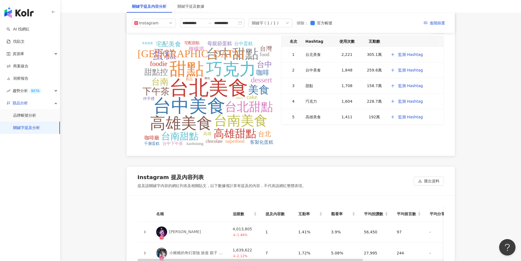
scroll to position [1045, 0]
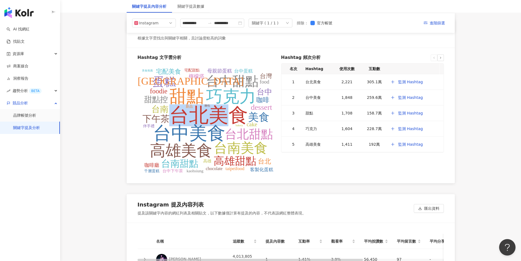
drag, startPoint x: 189, startPoint y: 117, endPoint x: 229, endPoint y: 118, distance: 39.4
click at [229, 118] on tspan "台北美食" at bounding box center [208, 115] width 79 height 22
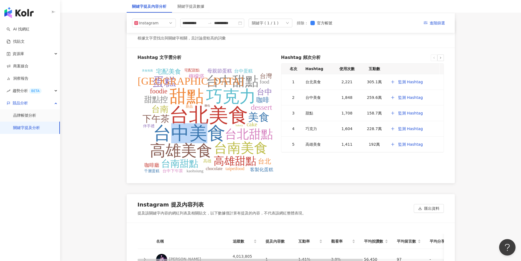
drag, startPoint x: 165, startPoint y: 133, endPoint x: 210, endPoint y: 134, distance: 45.7
click at [210, 134] on tspan "台中美食" at bounding box center [189, 133] width 72 height 20
drag, startPoint x: 234, startPoint y: 135, endPoint x: 251, endPoint y: 135, distance: 17.2
click at [251, 135] on tspan "台北甜點" at bounding box center [249, 133] width 48 height 13
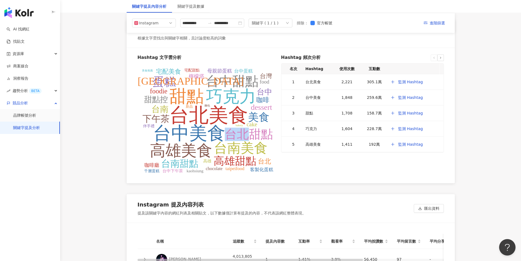
click at [251, 135] on tspan "台北甜點" at bounding box center [249, 133] width 48 height 13
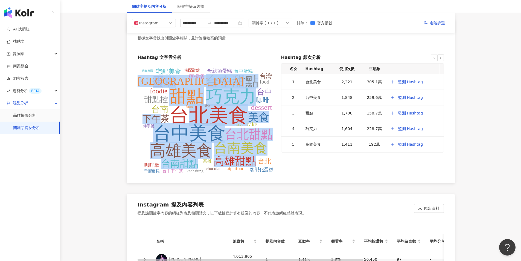
click at [209, 116] on g "台北美食 台中美食 甜點 巧克力 高雄美食 台南美食 台中甜點 台北甜點 蛋糕 高雄甜點 美食 [GEOGRAPHIC_DATA] 台南甜點 下午茶 台南 甜…" at bounding box center [205, 120] width 135 height 105
click at [209, 116] on tspan "台北美食" at bounding box center [208, 115] width 79 height 22
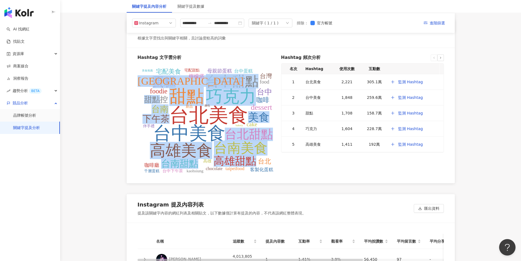
drag, startPoint x: 164, startPoint y: 101, endPoint x: 199, endPoint y: 101, distance: 34.7
click at [196, 101] on g "台北美食 台中美食 甜點 巧克力 高雄美食 台南美食 台中甜點 台北甜點 蛋糕 高雄甜點 美食 [GEOGRAPHIC_DATA] 台南甜點 下午茶 台南 甜…" at bounding box center [205, 120] width 135 height 105
click at [199, 101] on tspan "甜點" at bounding box center [186, 96] width 34 height 19
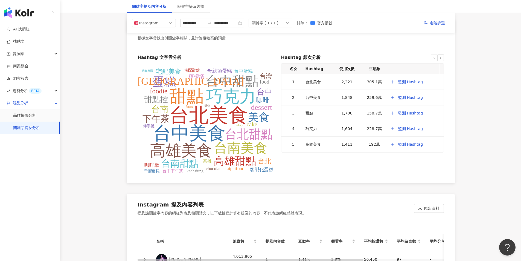
click at [233, 98] on g "台北美食 台中美食 甜點 巧克力 高雄美食 台南美食 台中甜點 台北甜點 蛋糕 高雄甜點 美食 [GEOGRAPHIC_DATA] 台南甜點 下午茶 台南 甜…" at bounding box center [205, 120] width 135 height 105
click at [235, 97] on tspan "巧克力" at bounding box center [231, 96] width 50 height 18
drag, startPoint x: 205, startPoint y: 112, endPoint x: 239, endPoint y: 113, distance: 34.8
click at [239, 113] on tspan "台北美食" at bounding box center [208, 115] width 79 height 22
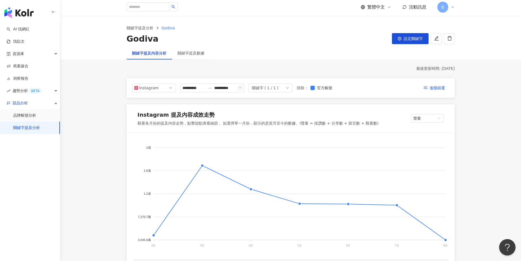
scroll to position [0, 0]
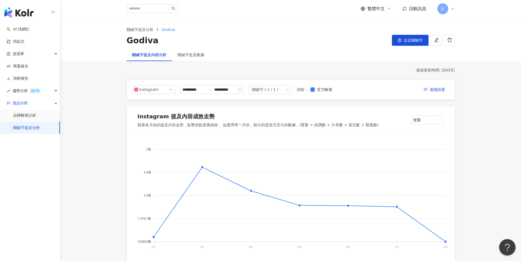
click at [188, 59] on div "關鍵字提及數據" at bounding box center [191, 54] width 38 height 13
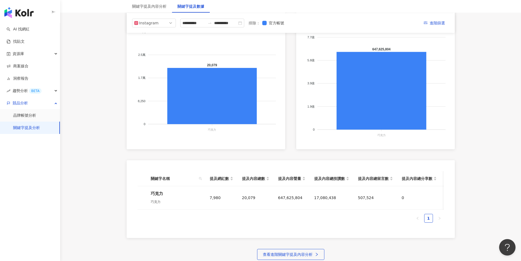
scroll to position [160, 0]
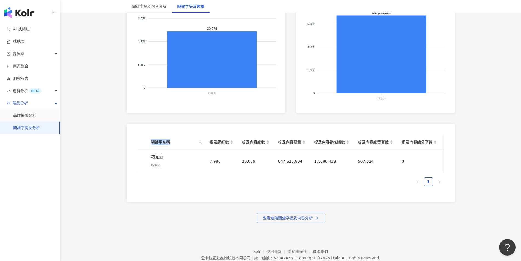
drag, startPoint x: 132, startPoint y: 141, endPoint x: 177, endPoint y: 140, distance: 44.3
click at [177, 140] on div "關鍵字名稱 提及網紅數 提及內容總數 提及內容聲量 提及內容總按讚數 提及內容總留言數 提及內容總分享數 提及內容總互動數 提及內容總觀看數 巧克力 巧克力 …" at bounding box center [291, 163] width 328 height 78
click at [177, 140] on span "關鍵字名稱" at bounding box center [174, 142] width 46 height 6
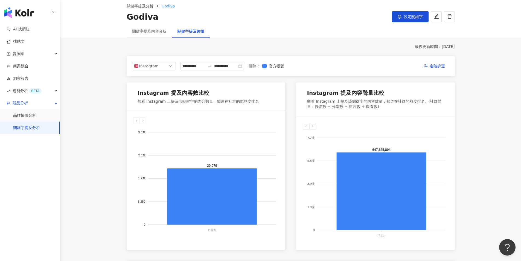
scroll to position [0, 0]
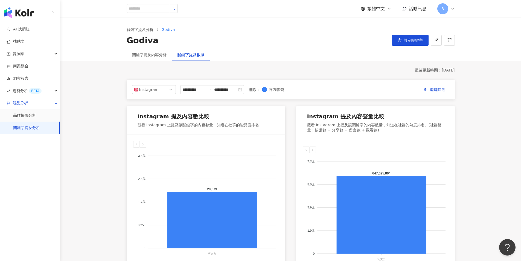
click at [145, 59] on div "關鍵字提及內容分析" at bounding box center [149, 54] width 45 height 13
click at [146, 56] on div "關鍵字提及內容分析" at bounding box center [149, 55] width 34 height 6
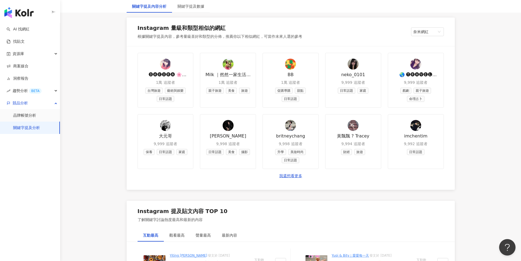
scroll to position [684, 0]
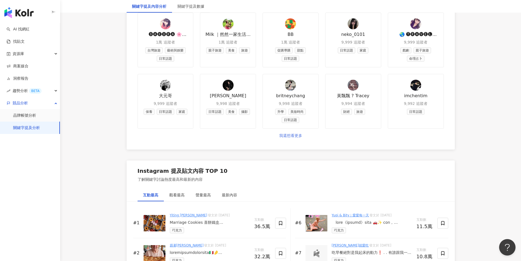
click at [294, 136] on link "我還想看更多" at bounding box center [290, 135] width 23 height 5
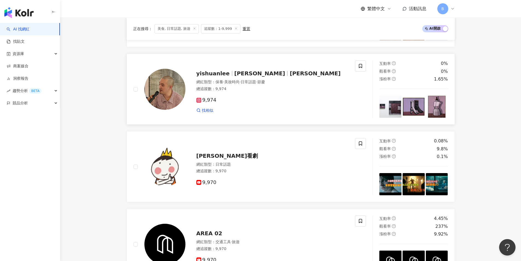
scroll to position [657, 0]
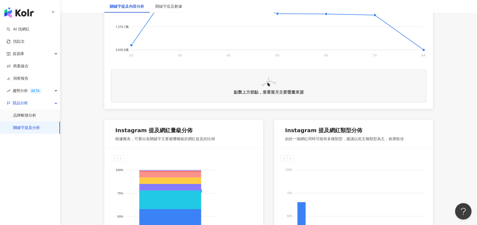
scroll to position [246, 0]
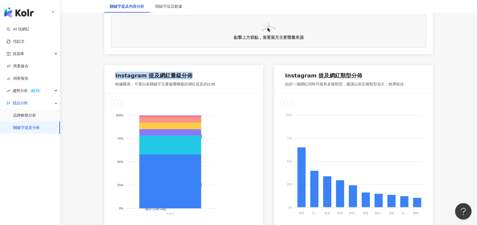
drag, startPoint x: 117, startPoint y: 76, endPoint x: 196, endPoint y: 77, distance: 79.1
click at [196, 77] on div "Instagram 提及網紅量級分佈 根據圖表，可看出各關鍵字主要被哪種級距網紅提及的比例" at bounding box center [183, 79] width 159 height 28
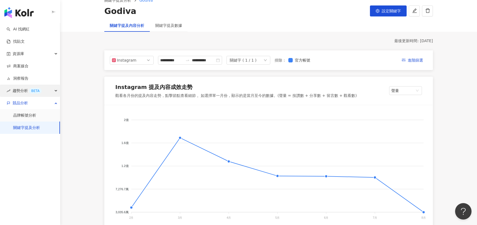
scroll to position [0, 0]
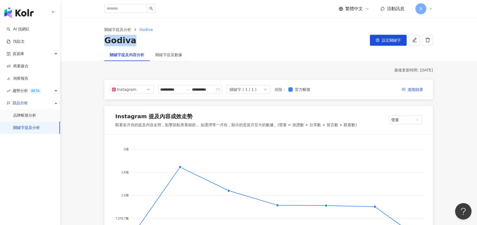
drag, startPoint x: 102, startPoint y: 43, endPoint x: 147, endPoint y: 43, distance: 44.6
click at [147, 43] on div "關鍵字提及分析 Godiva Godiva 設定關鍵字" at bounding box center [268, 37] width 350 height 20
drag, startPoint x: 147, startPoint y: 43, endPoint x: 143, endPoint y: 44, distance: 4.3
click at [147, 42] on div "Godiva 設定關鍵字" at bounding box center [268, 40] width 328 height 11
click at [95, 54] on div "關鍵字提及內容分析 關鍵字提及數據" at bounding box center [268, 54] width 350 height 13
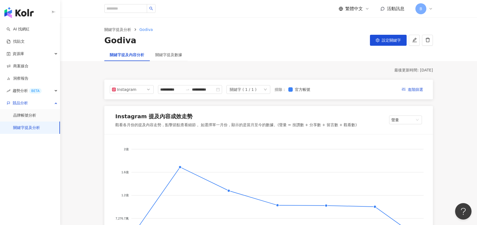
click at [161, 58] on div "關鍵字提及數據" at bounding box center [169, 54] width 38 height 13
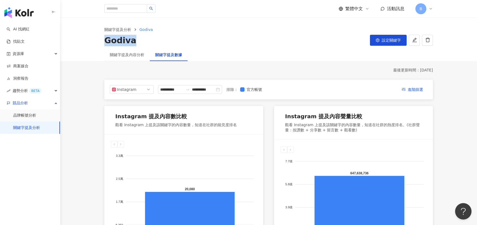
drag, startPoint x: 121, startPoint y: 45, endPoint x: 142, endPoint y: 45, distance: 20.2
click at [141, 45] on div "關鍵字提及分析 Godiva Godiva 設定關鍵字" at bounding box center [268, 37] width 350 height 20
click at [142, 45] on div "Godiva 設定關鍵字" at bounding box center [268, 40] width 328 height 11
click at [130, 53] on div "關鍵字提及內容分析" at bounding box center [127, 55] width 34 height 6
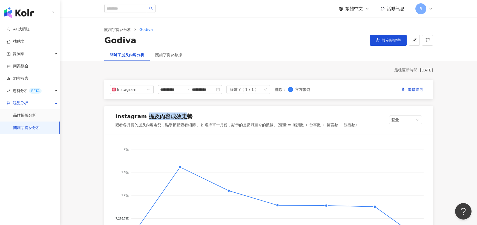
drag, startPoint x: 181, startPoint y: 115, endPoint x: 188, endPoint y: 115, distance: 8.0
click at [188, 115] on div "Instagram 提及內容成效走勢" at bounding box center [235, 117] width 241 height 10
click at [189, 115] on div "Instagram 提及內容成效走勢" at bounding box center [235, 117] width 241 height 10
